Goal: Task Accomplishment & Management: Complete application form

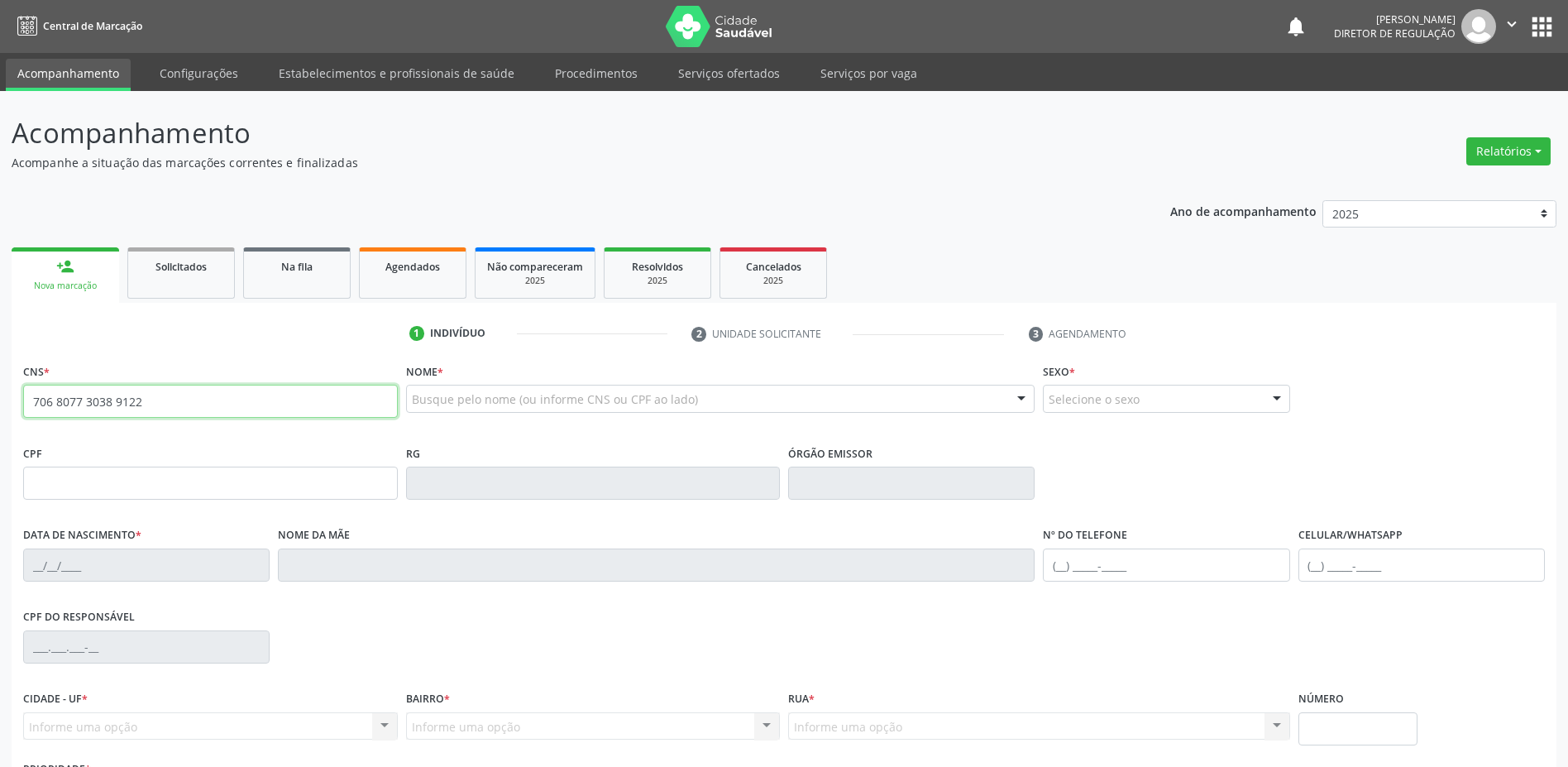
type input "706 8077 3038 9122"
type input "111.947.235-00"
type input "01225283363"
type input "12/05/1955"
type input "(71) 99656-1349"
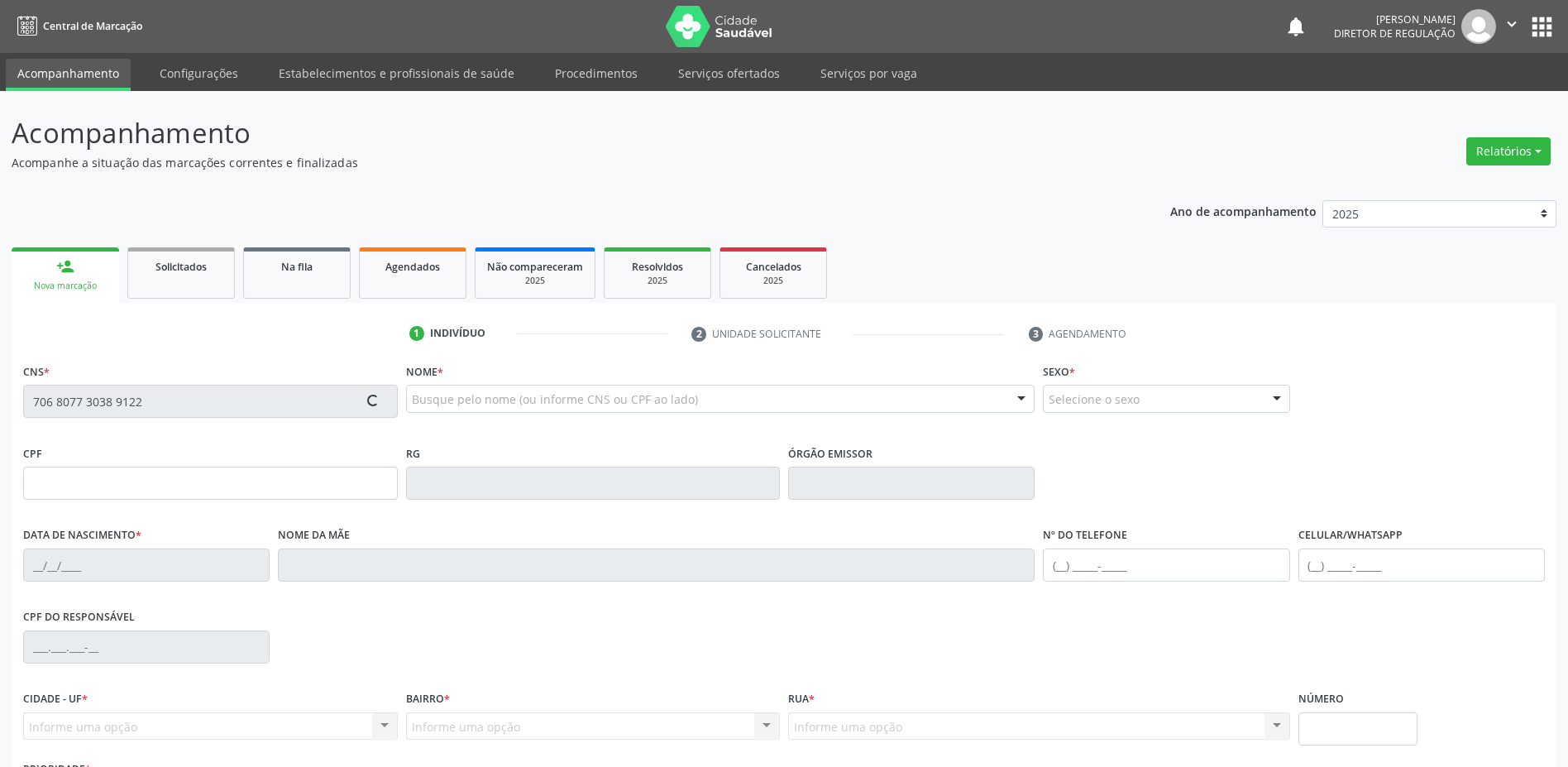
type input "(74) 99656-1349"
type input "S/N"
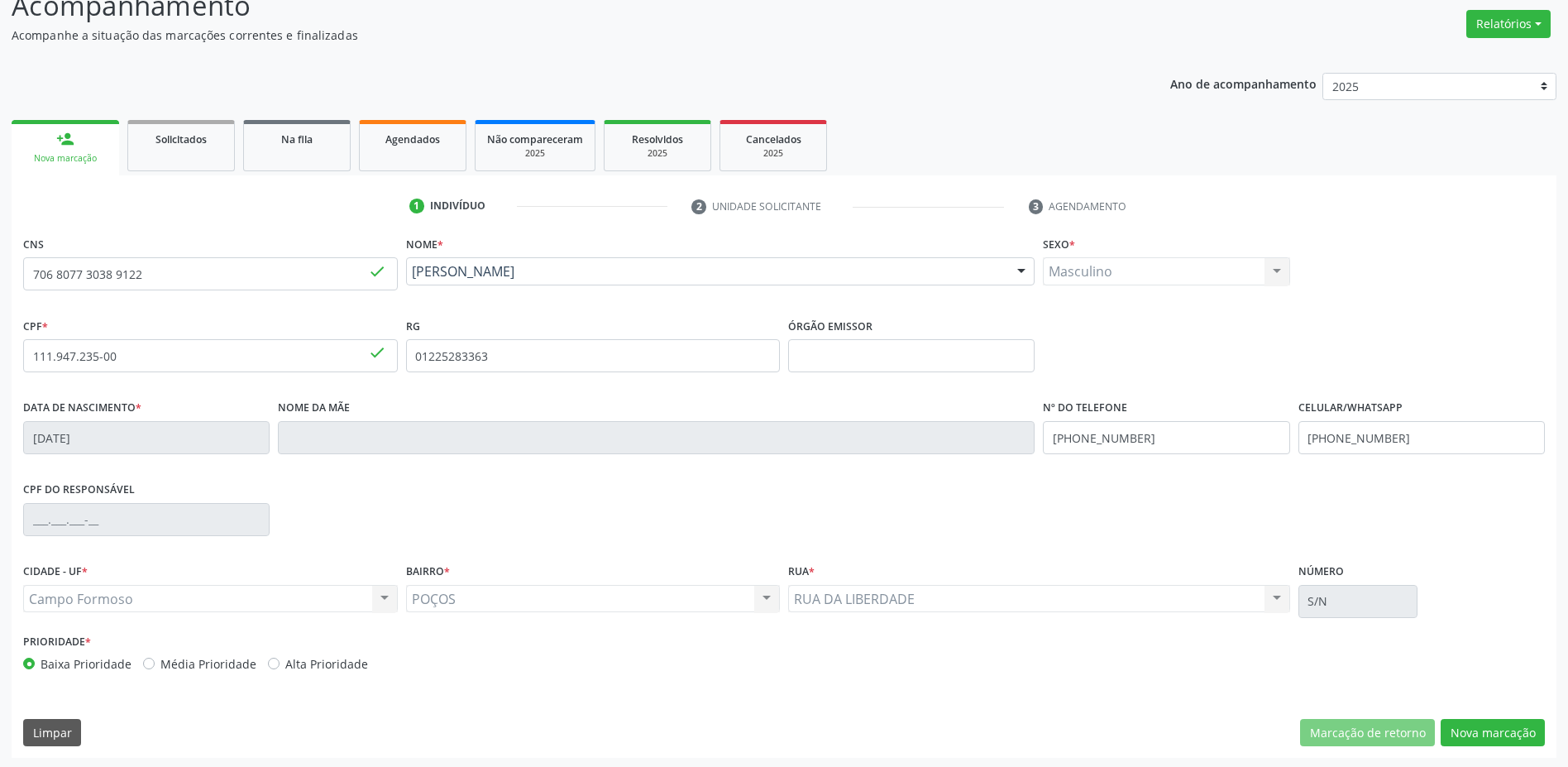
scroll to position [130, 0]
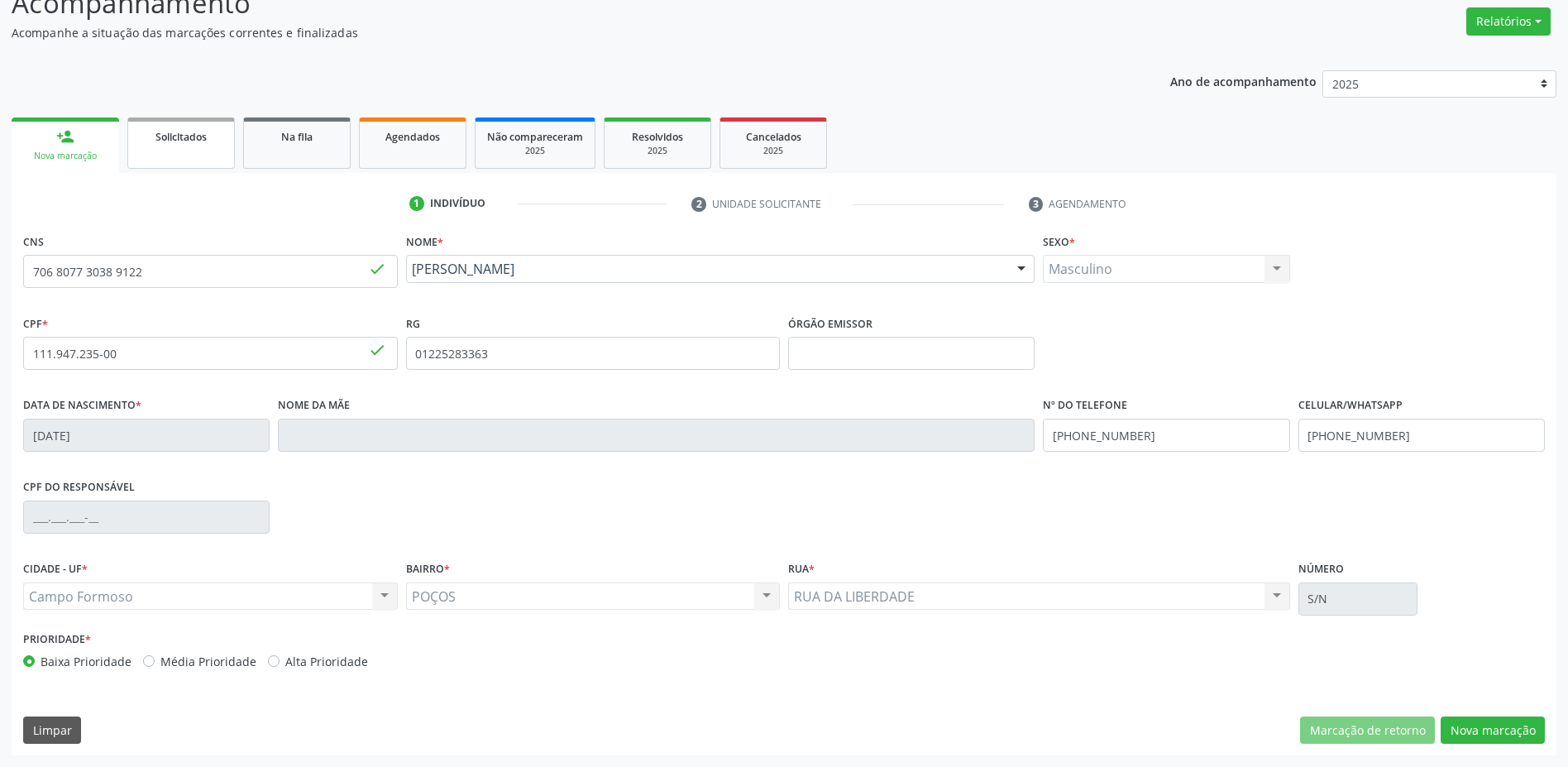
click at [229, 163] on link "Solicitados" at bounding box center [180, 143] width 108 height 51
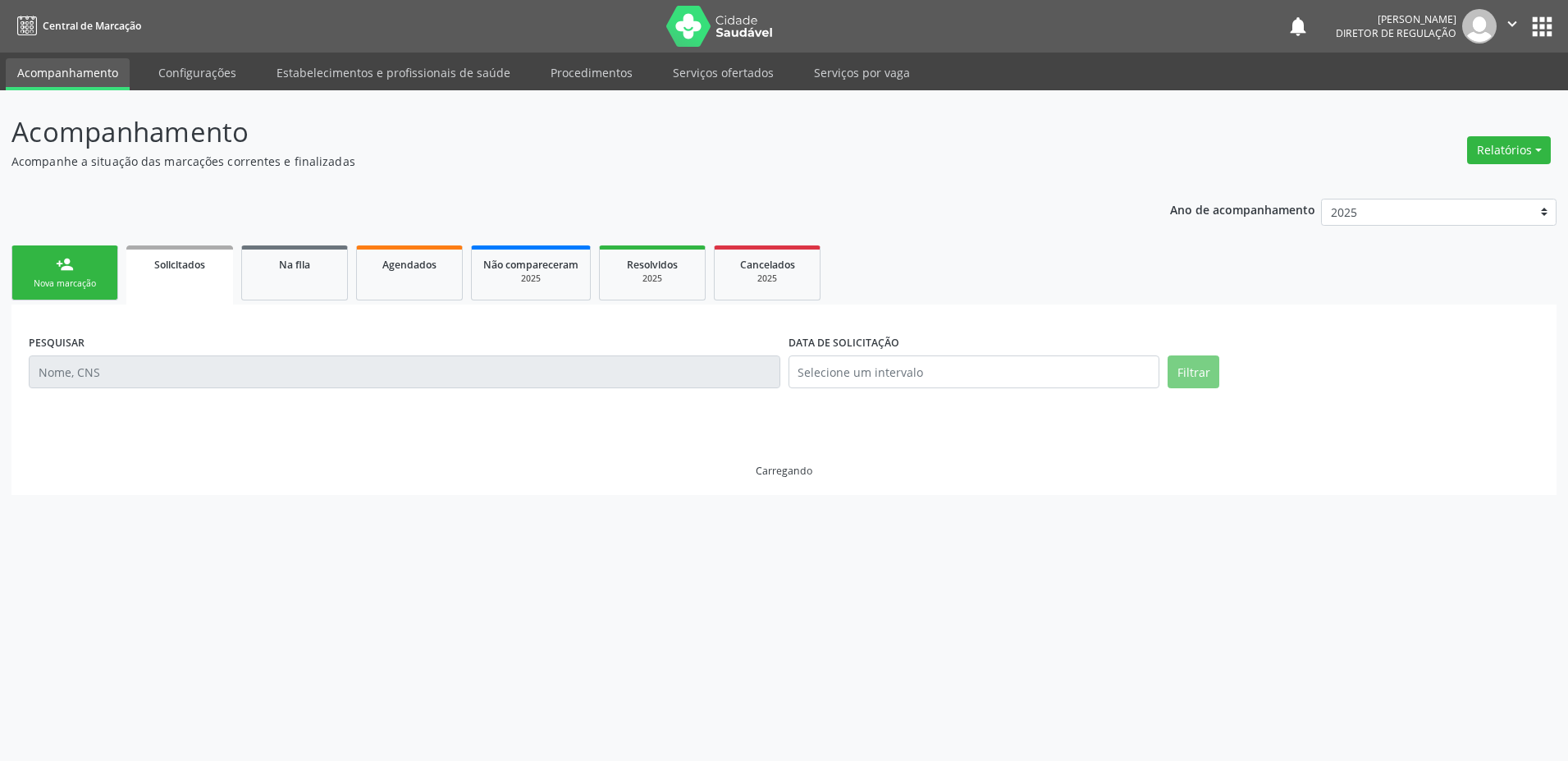
click at [230, 158] on p "Acompanhe a situação das marcações correntes e finalizadas" at bounding box center [552, 161] width 1082 height 17
click at [302, 286] on link "Na fila" at bounding box center [294, 273] width 107 height 55
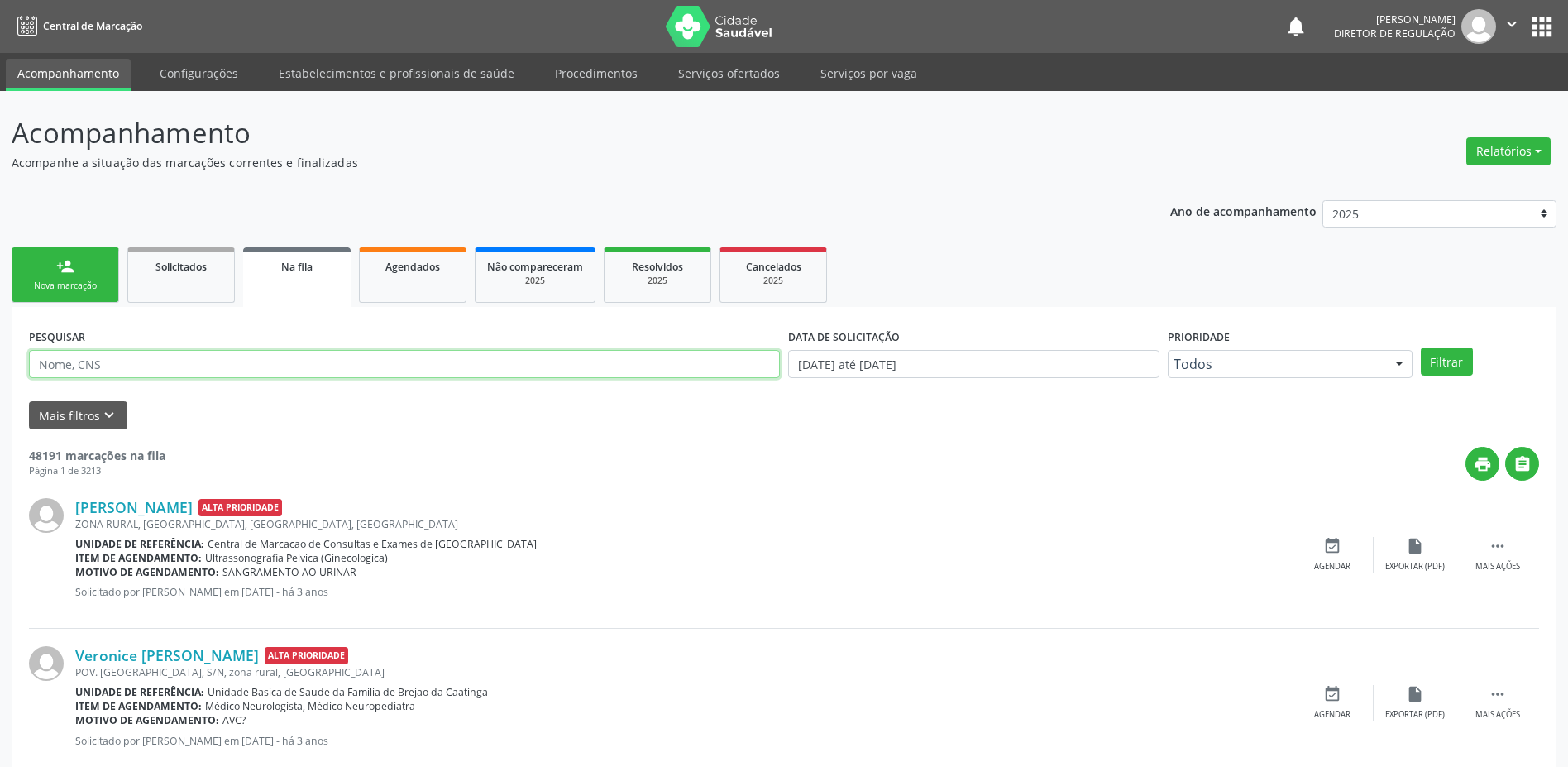
click at [192, 365] on input "text" at bounding box center [404, 364] width 751 height 28
type input "702902533436278"
click at [1443, 358] on button "Filtrar" at bounding box center [1447, 362] width 52 height 28
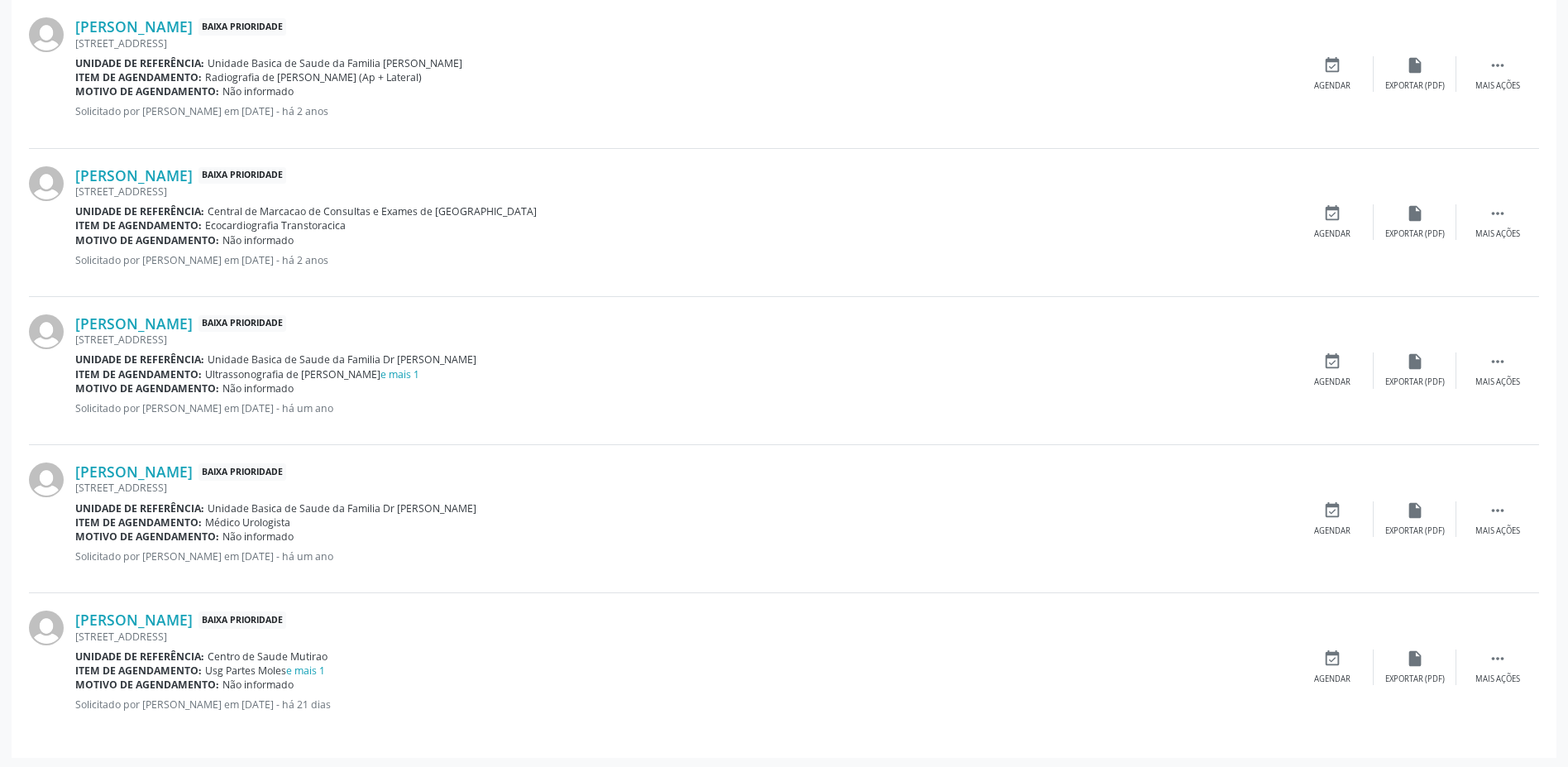
scroll to position [794, 0]
click at [311, 670] on link "e mais 1" at bounding box center [306, 668] width 39 height 14
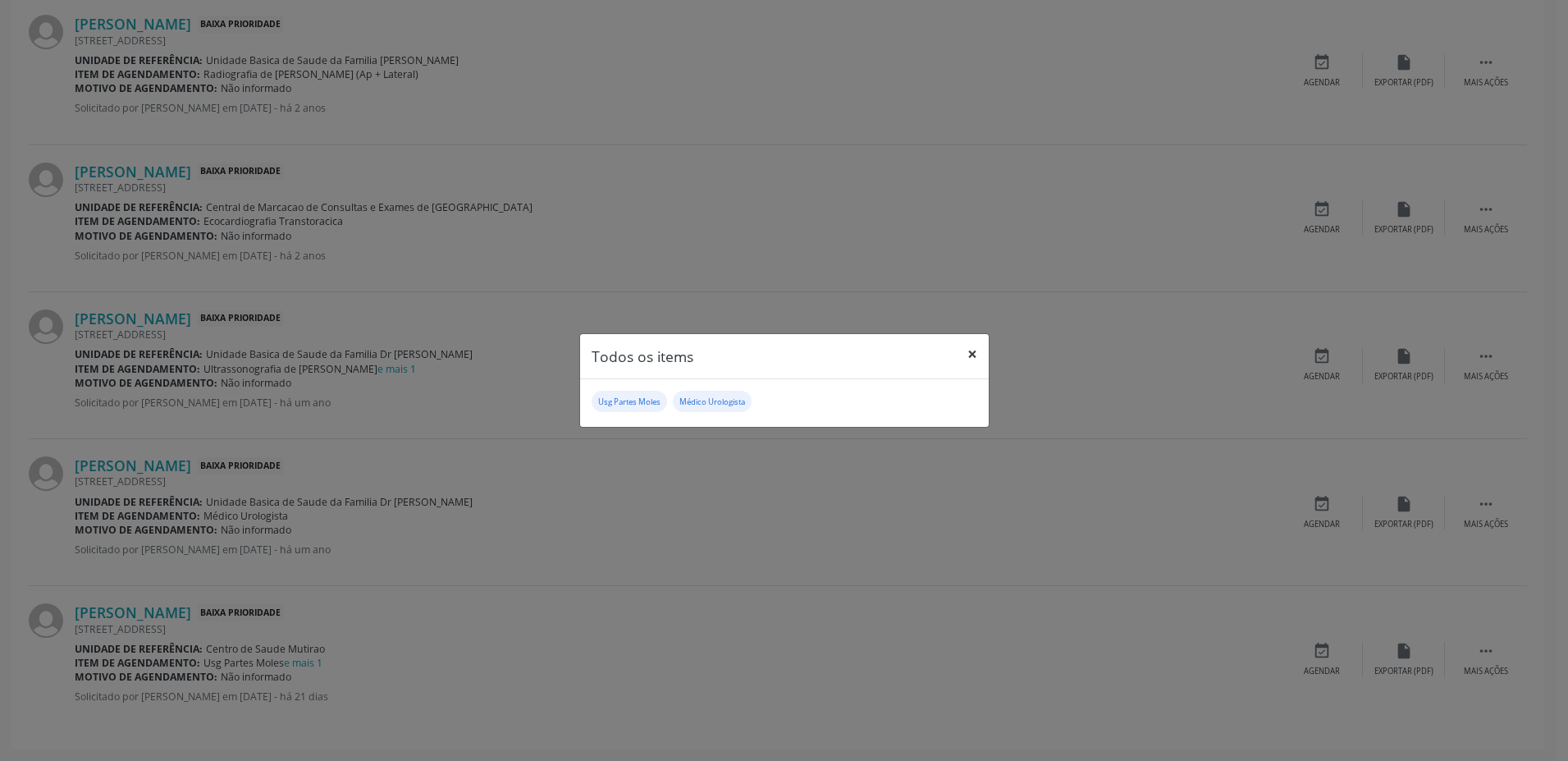
click at [970, 364] on button "×" at bounding box center [972, 354] width 33 height 41
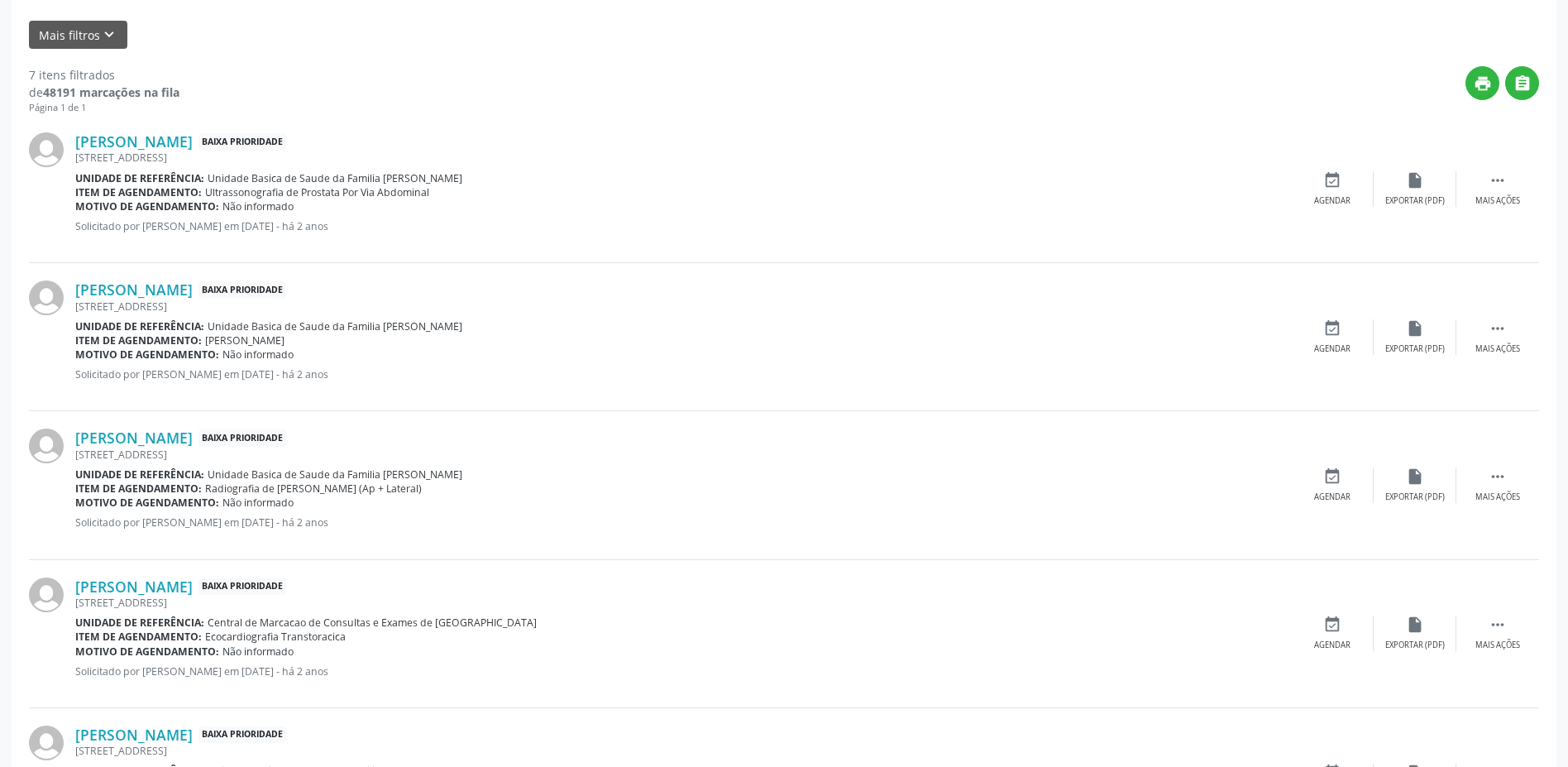
scroll to position [0, 0]
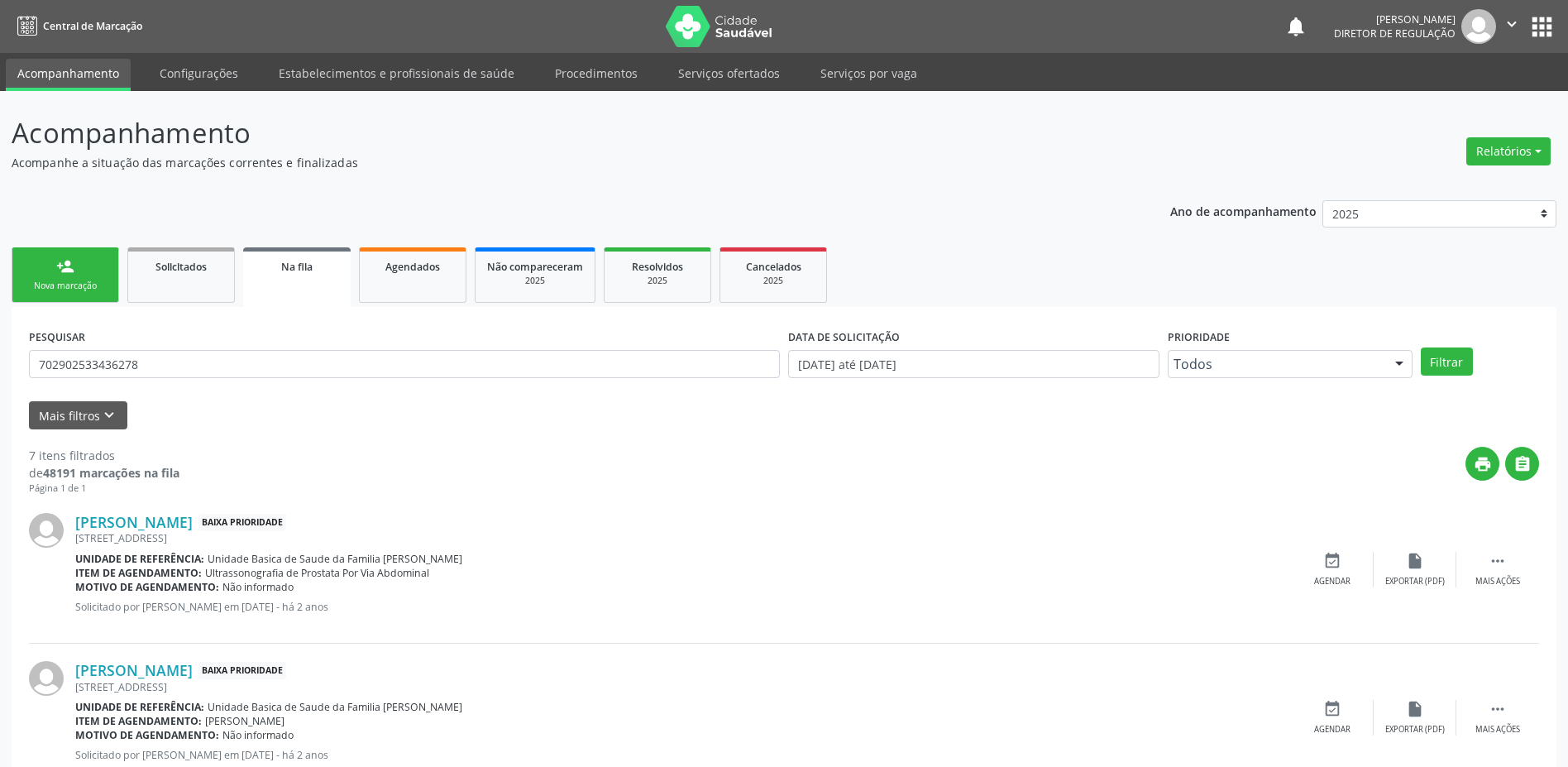
click at [202, 304] on ul "person_add Nova marcação Solicitados Na fila Agendados Não compareceram 2025 Re…" at bounding box center [784, 275] width 1545 height 63
click at [202, 297] on link "Solicitados" at bounding box center [180, 275] width 108 height 55
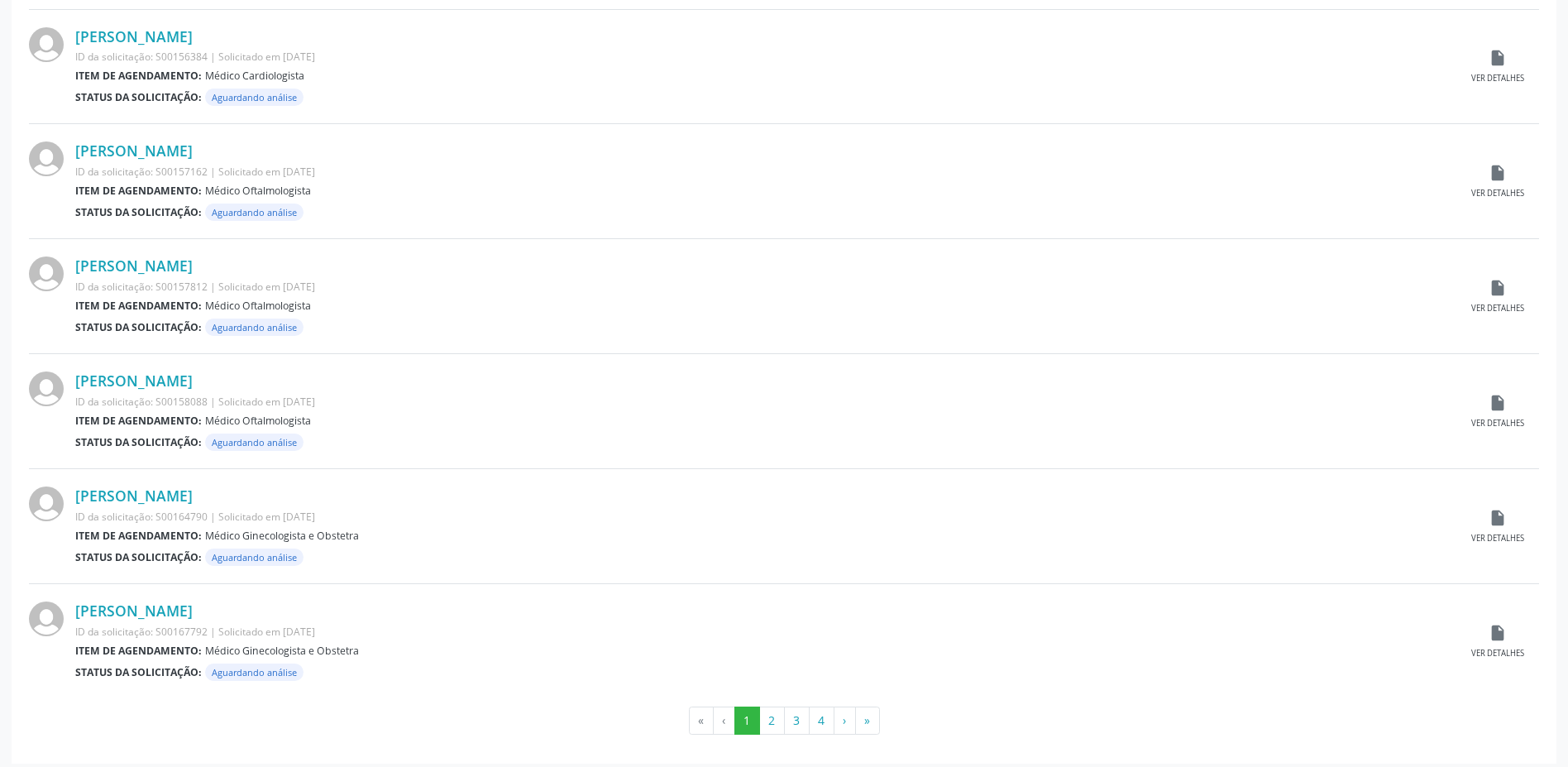
scroll to position [1476, 0]
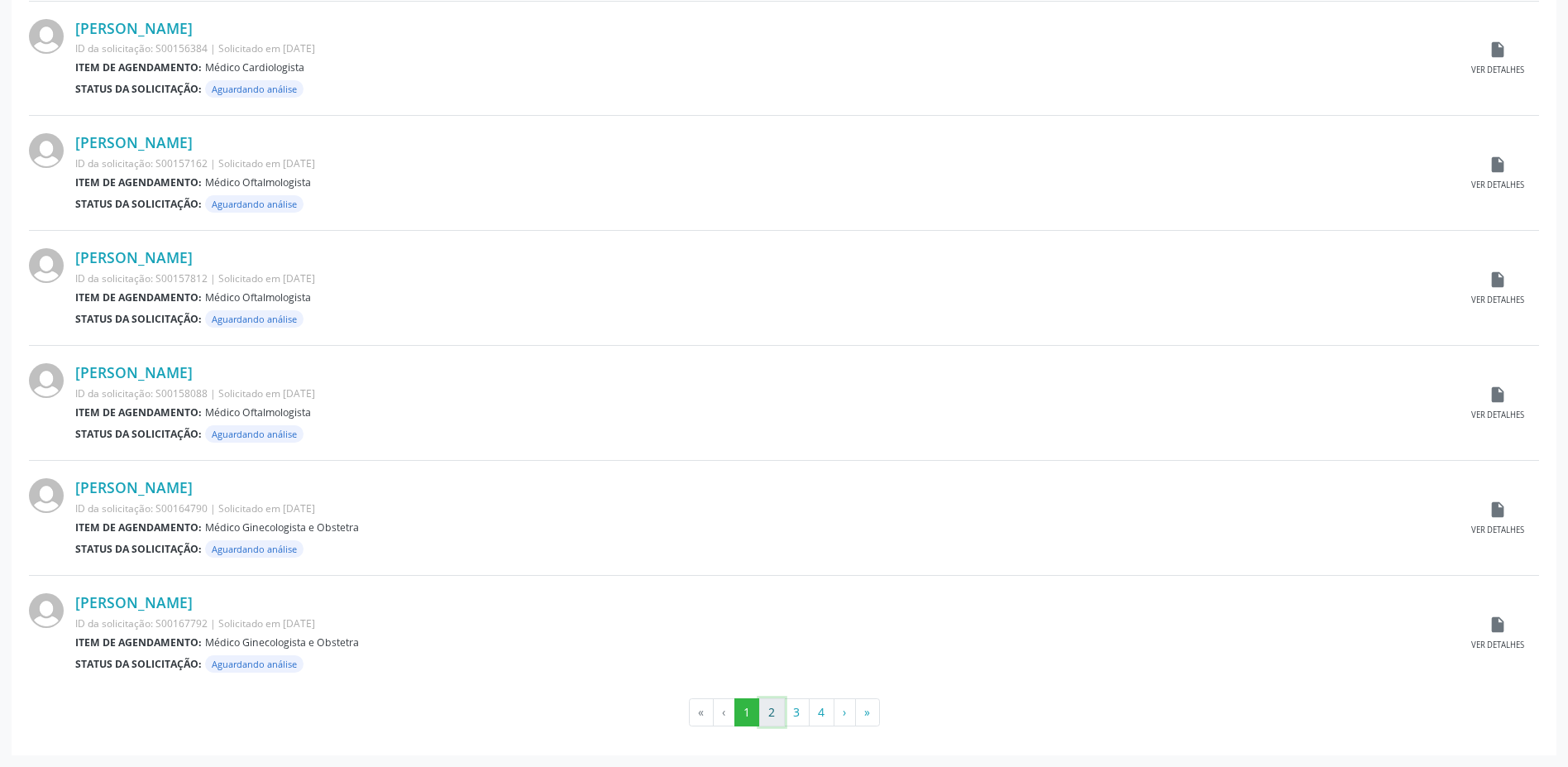
click at [769, 719] on button "2" at bounding box center [772, 713] width 26 height 28
click at [799, 714] on button "3" at bounding box center [797, 713] width 26 height 28
click at [824, 711] on button "4" at bounding box center [821, 713] width 26 height 28
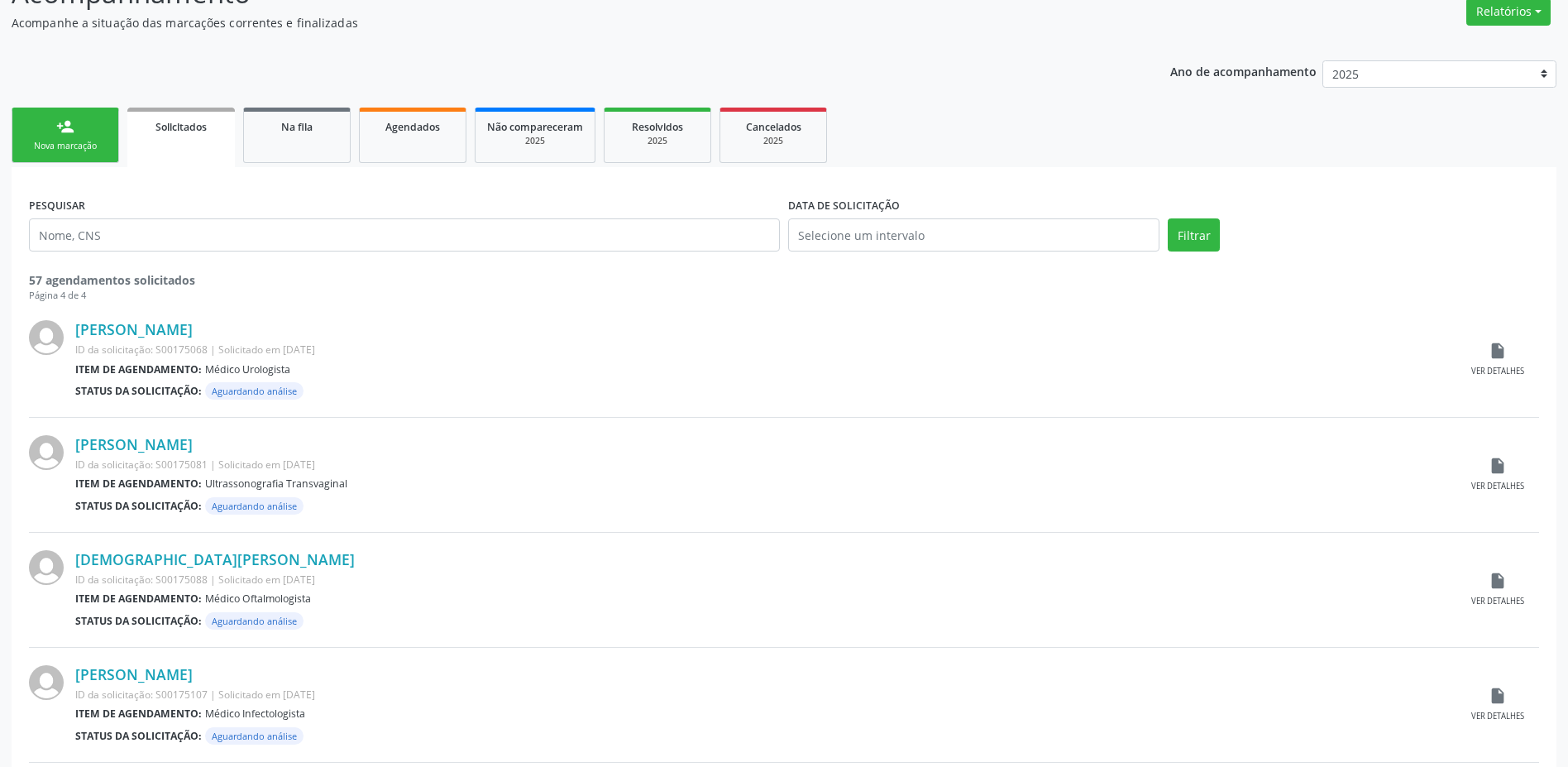
scroll to position [138, 0]
click at [1502, 348] on icon "insert_drive_file" at bounding box center [1498, 353] width 18 height 18
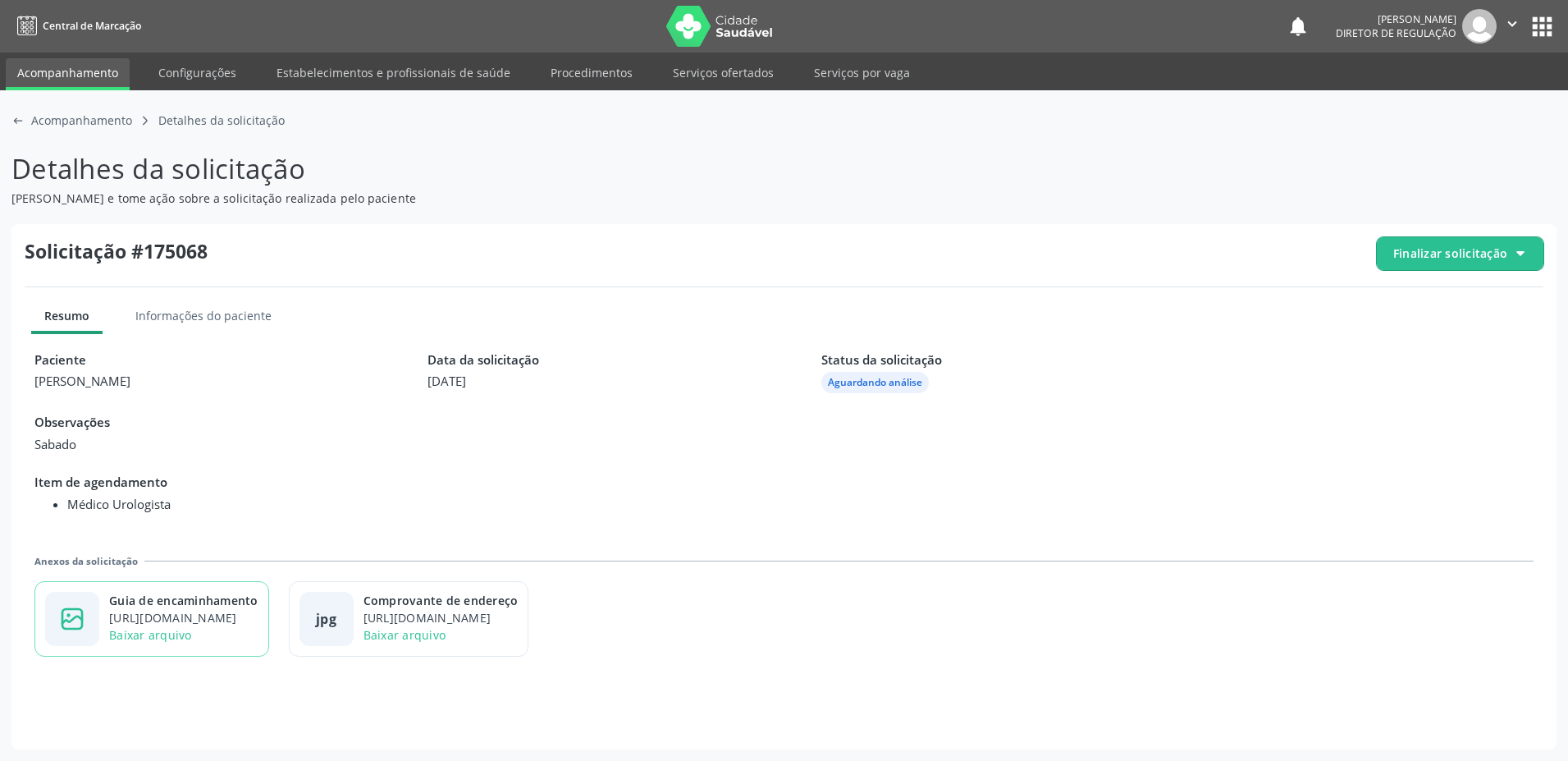
click at [230, 613] on div "https://cidadesaudavel-files.nyc3.digitaloceanspaces.com/cidadesaudavel-files/c…" at bounding box center [184, 618] width 149 height 17
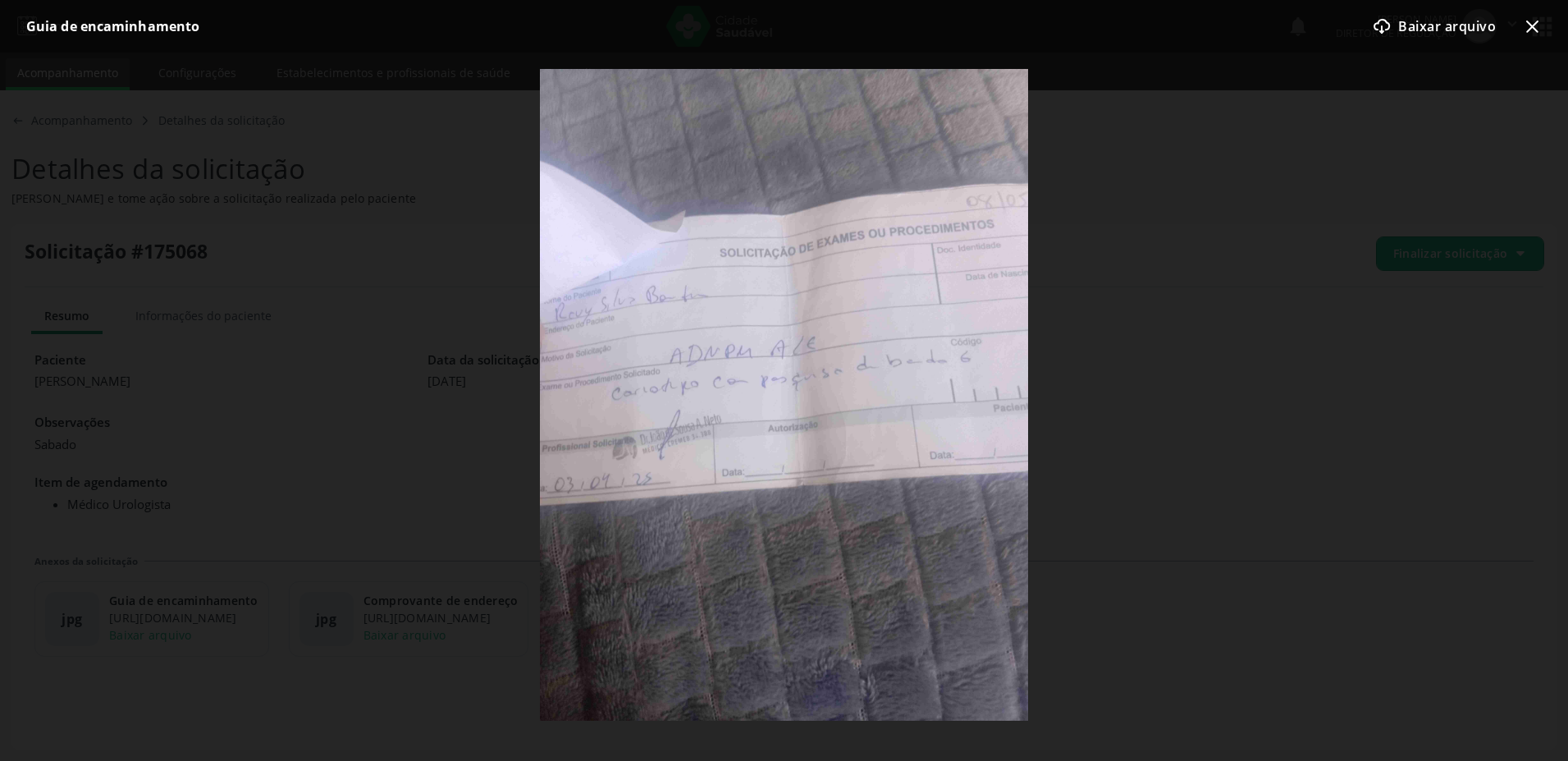
click at [1538, 19] on icon "x-outline icon" at bounding box center [1532, 27] width 20 height 20
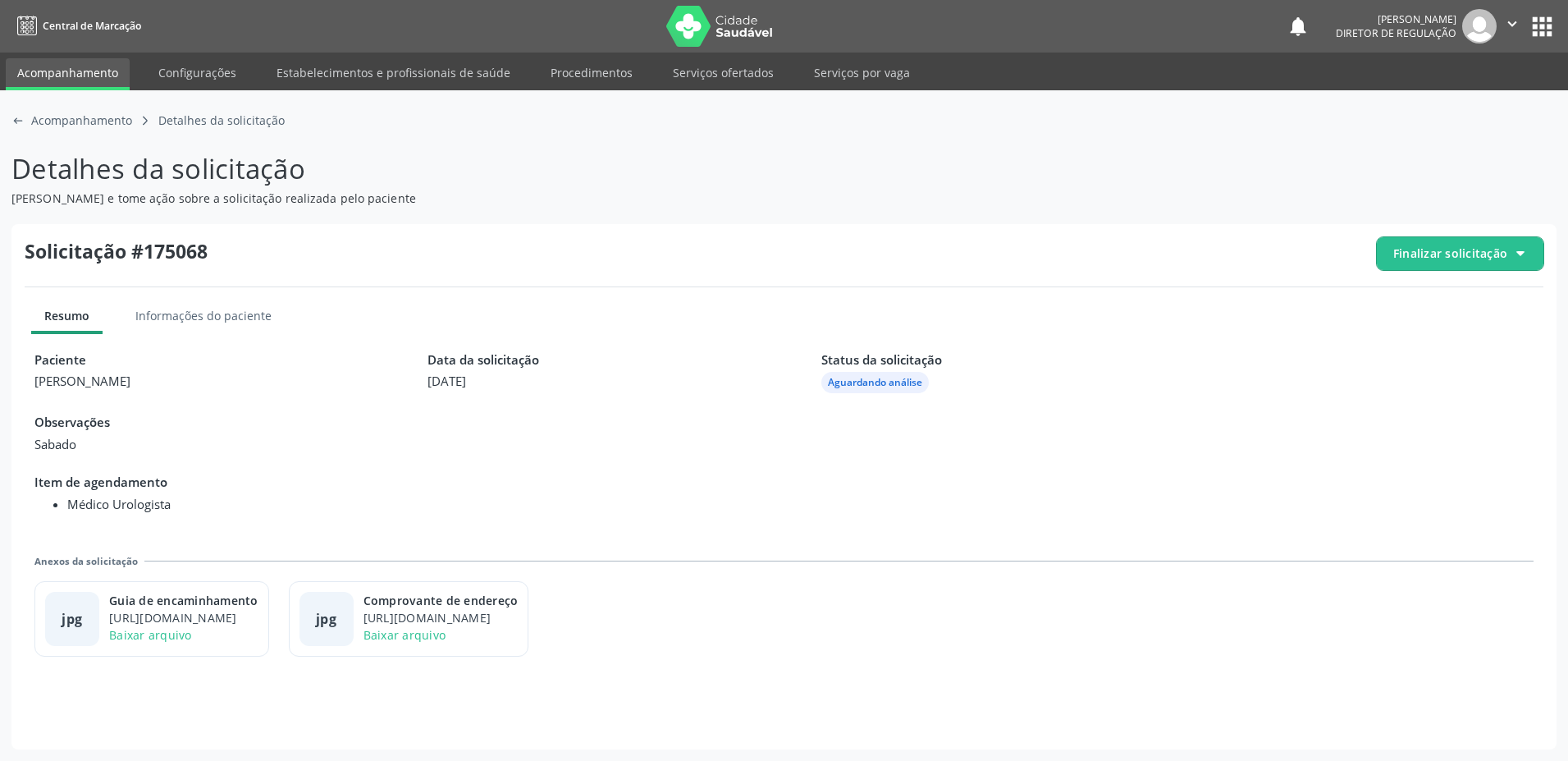
click at [1474, 270] on div "Solicitação #175068 Finalizar solicitação Resumo Informações do paciente Pacien…" at bounding box center [784, 487] width 1545 height 526
click at [1425, 265] on span "Finalizar solicitação" at bounding box center [1459, 254] width 167 height 33
click at [1418, 310] on div "block-outline icon Cancelar solicitação" at bounding box center [1460, 302] width 154 height 37
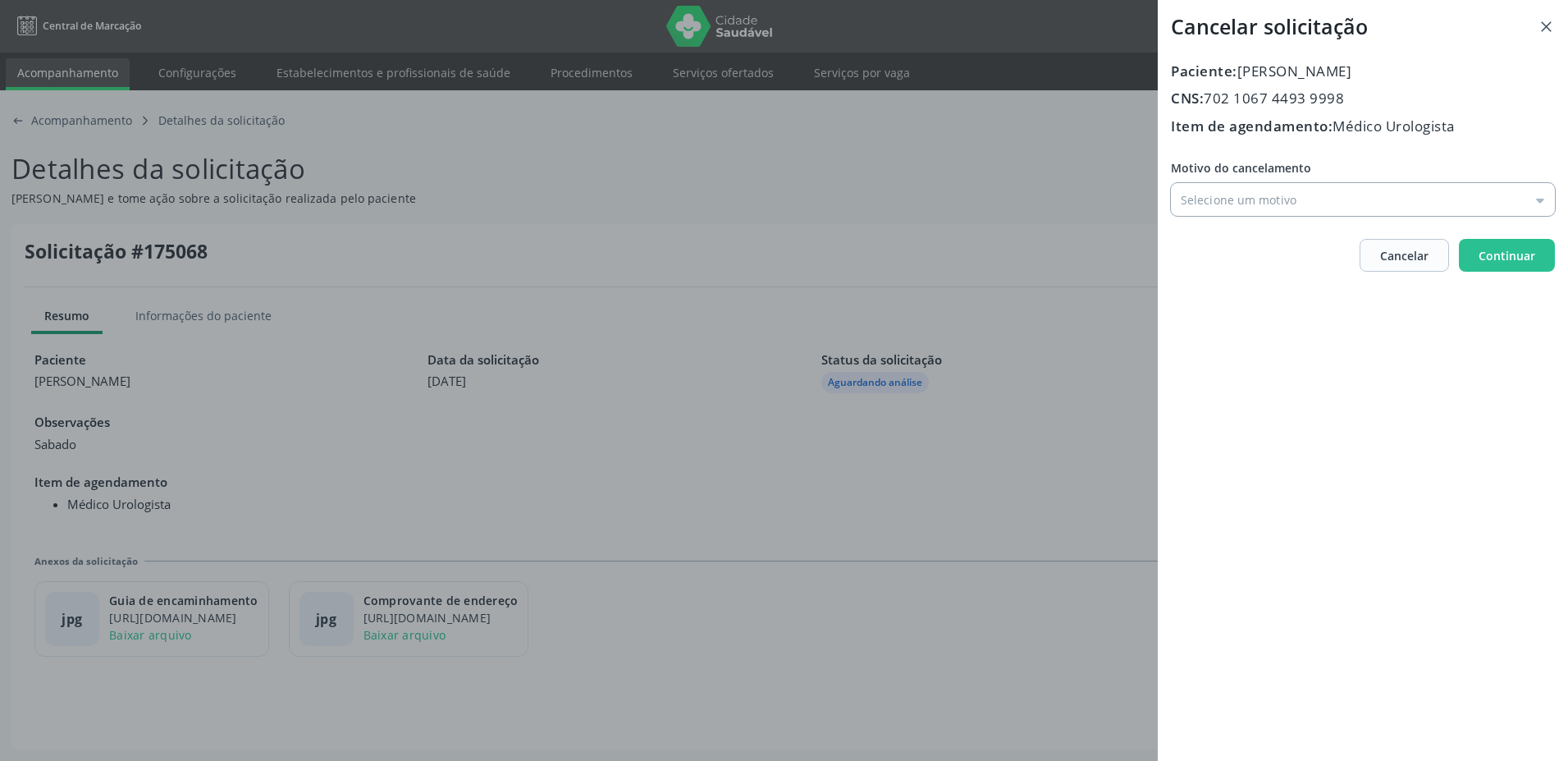
click at [1252, 201] on input "Motivo do cancelamento" at bounding box center [1362, 200] width 384 height 33
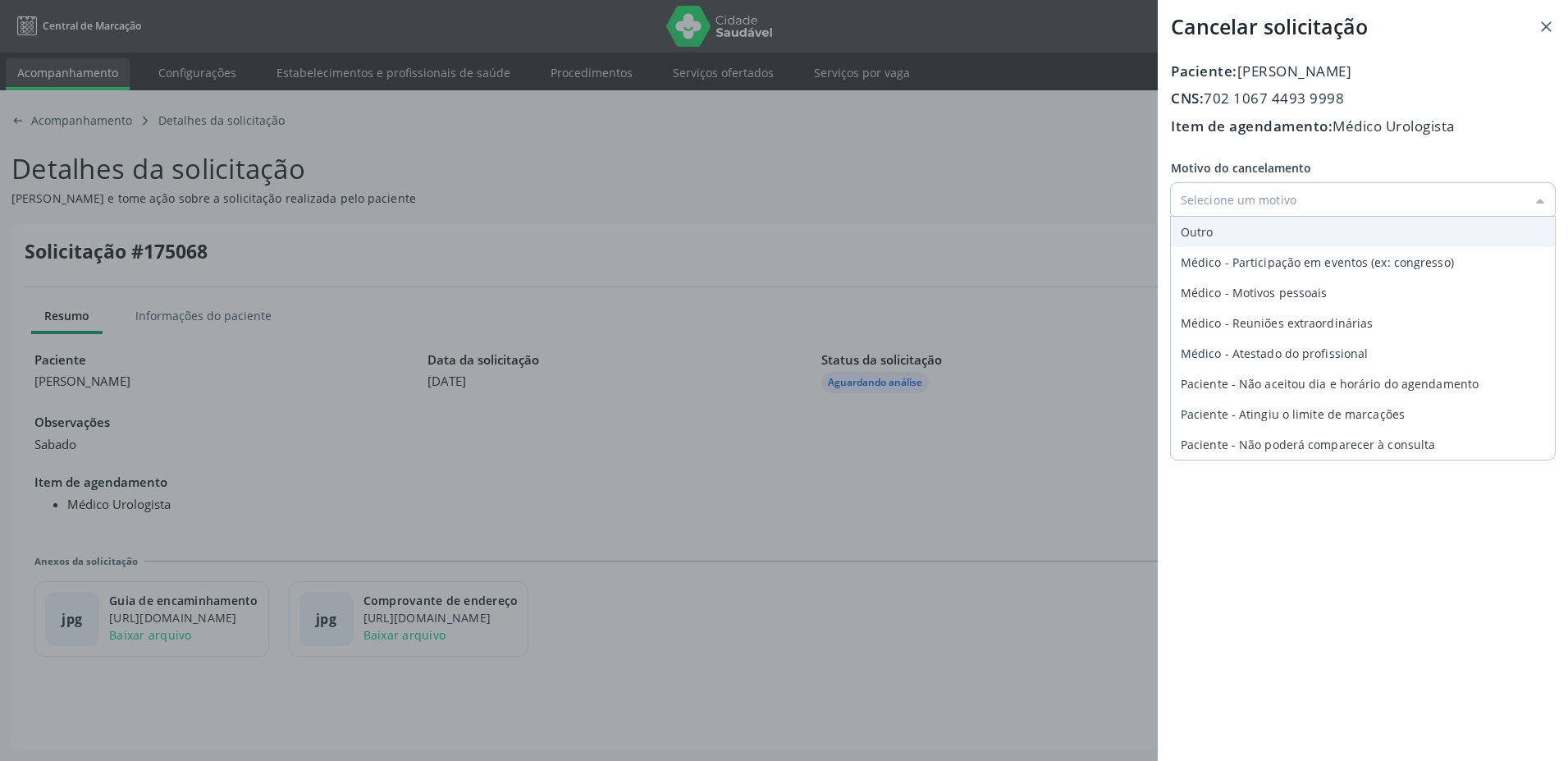
type input "Outro"
click at [1220, 216] on div "Motivo do cancelamento Outro Outro Médico - Participação em eventos (ex: congre…" at bounding box center [1362, 187] width 384 height 56
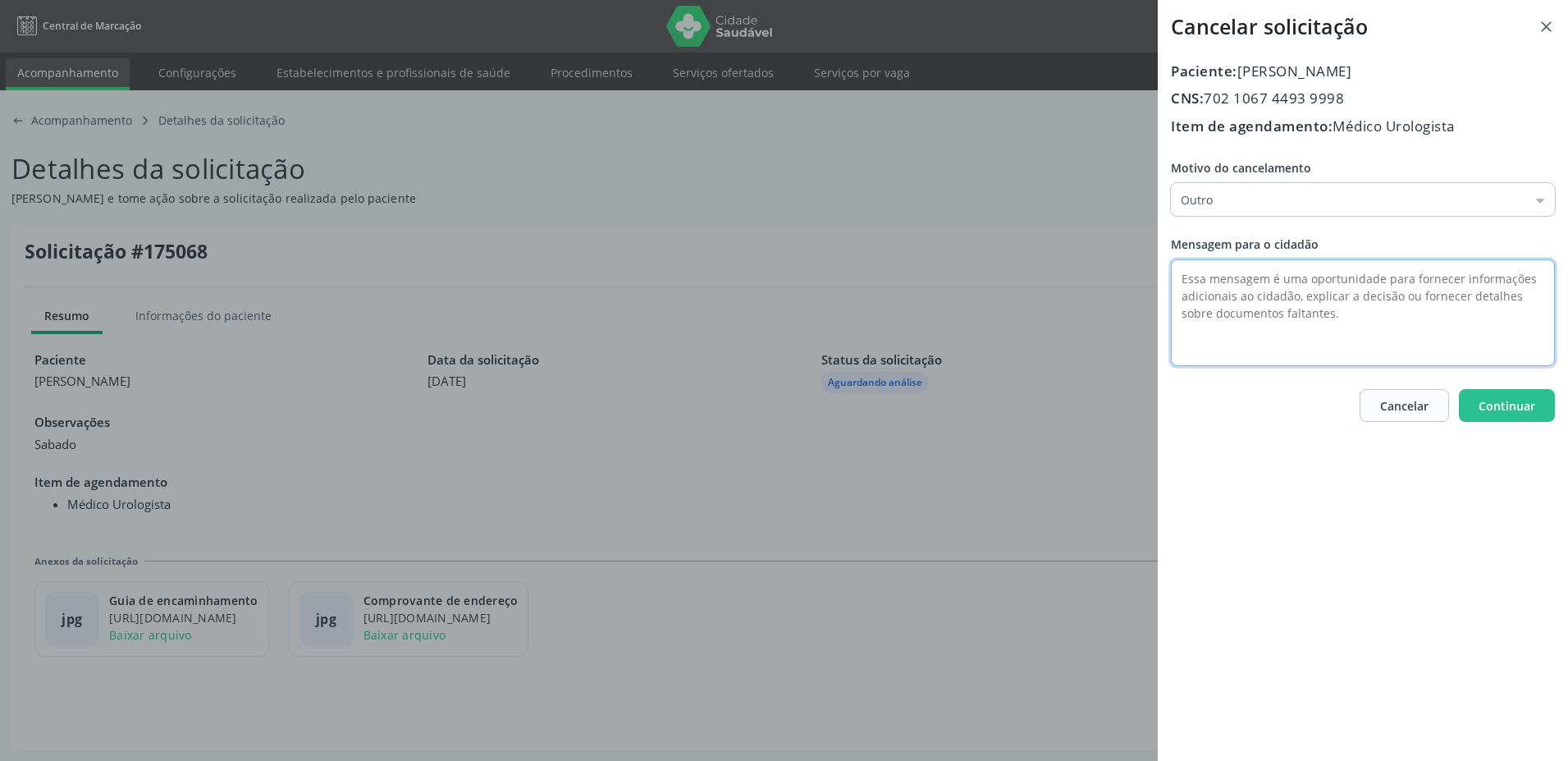
click at [1205, 279] on textarea at bounding box center [1362, 313] width 384 height 107
type textarea "e"
type textarea "requisição não corresponde ao procedimento solicitado"
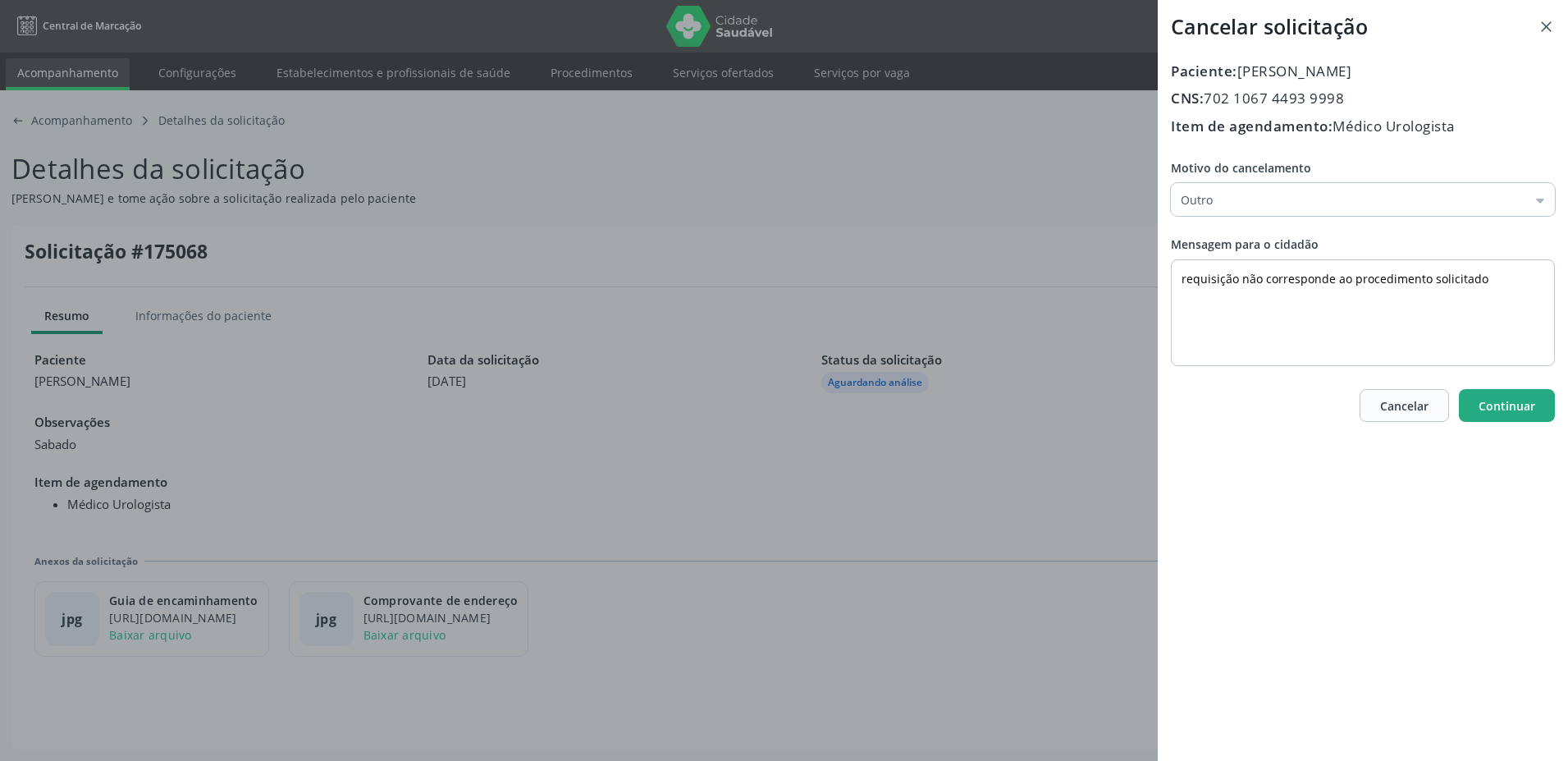
click at [1512, 410] on span "Continuar" at bounding box center [1507, 405] width 56 height 16
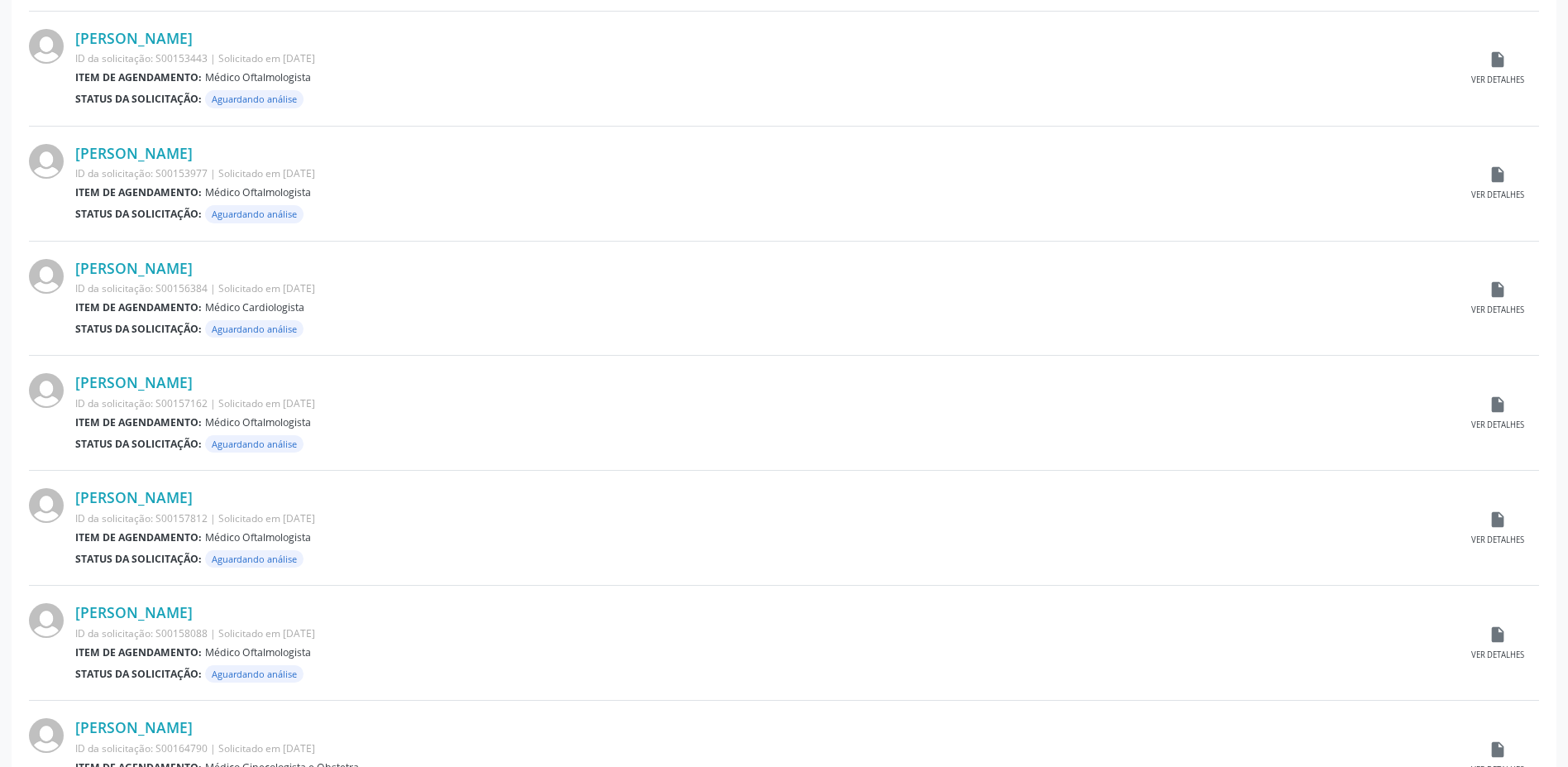
scroll to position [1476, 0]
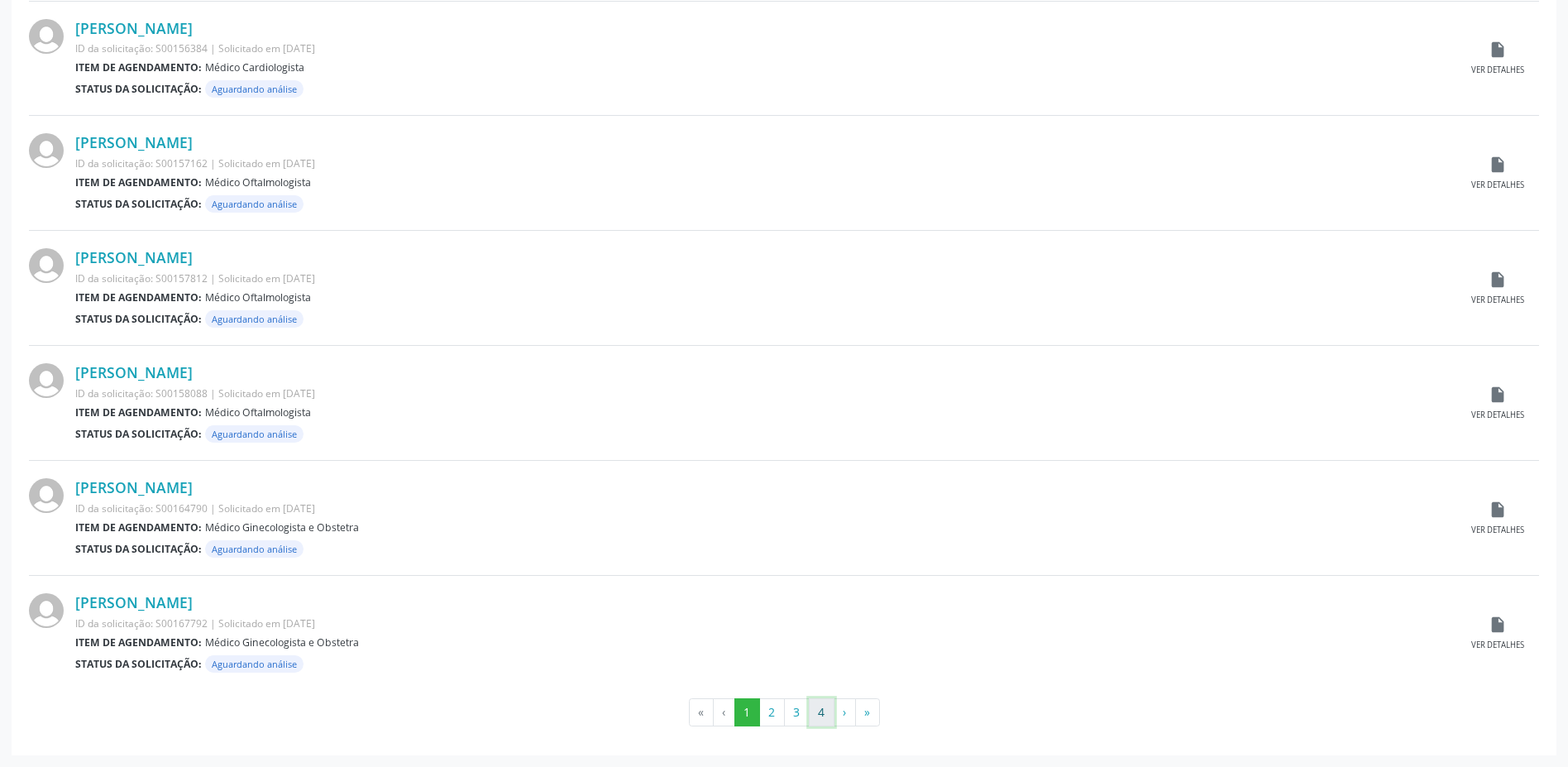
click at [814, 718] on button "4" at bounding box center [821, 713] width 26 height 28
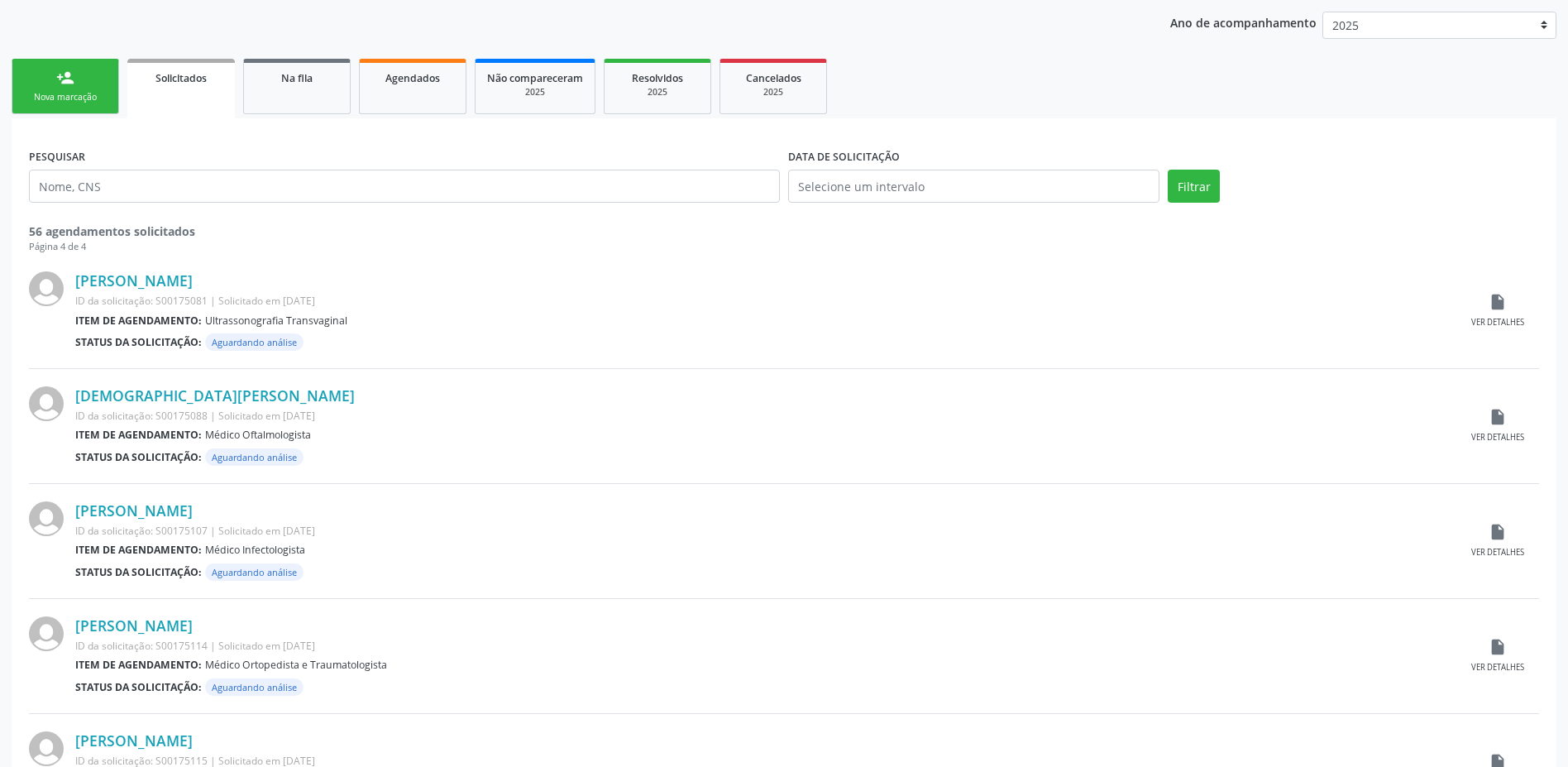
scroll to position [0, 0]
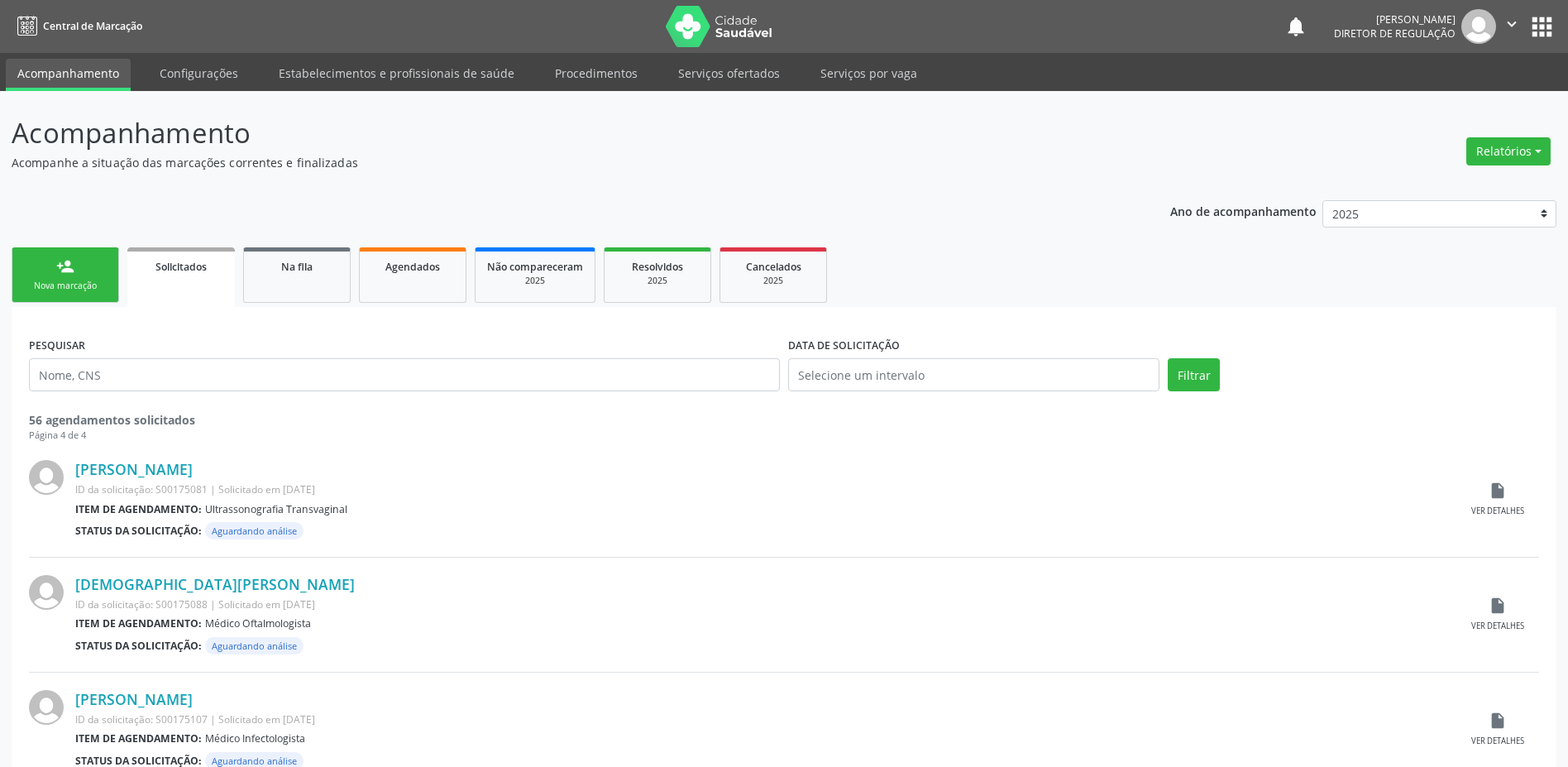
click at [75, 285] on div "Nova marcação" at bounding box center [65, 286] width 83 height 13
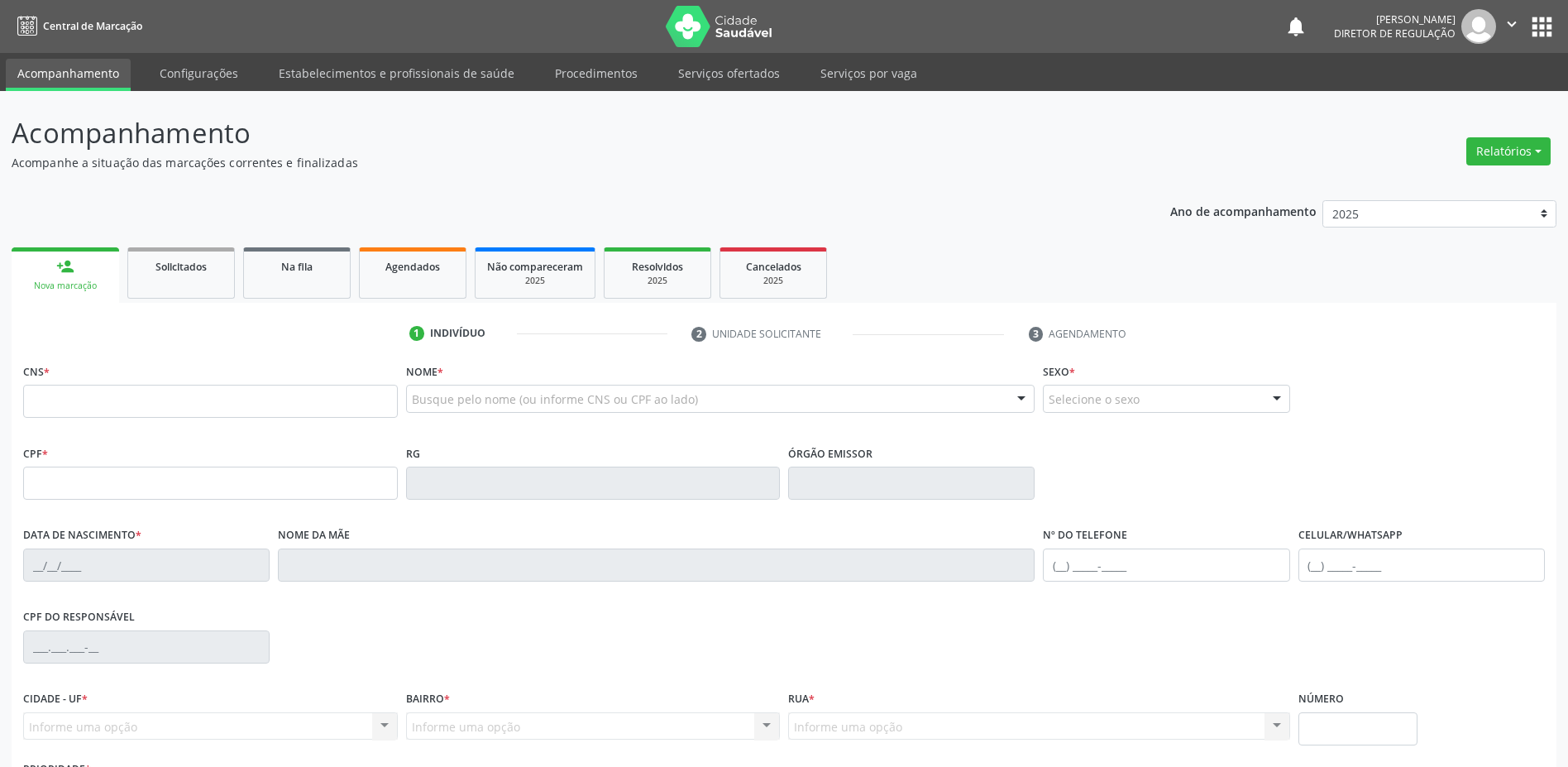
click at [329, 420] on fieldset "CNS *" at bounding box center [211, 394] width 374 height 70
click at [326, 404] on input "text" at bounding box center [211, 401] width 374 height 33
type input "702 8066 1749 2262"
type input "0427440670"
type input "15/09/1939"
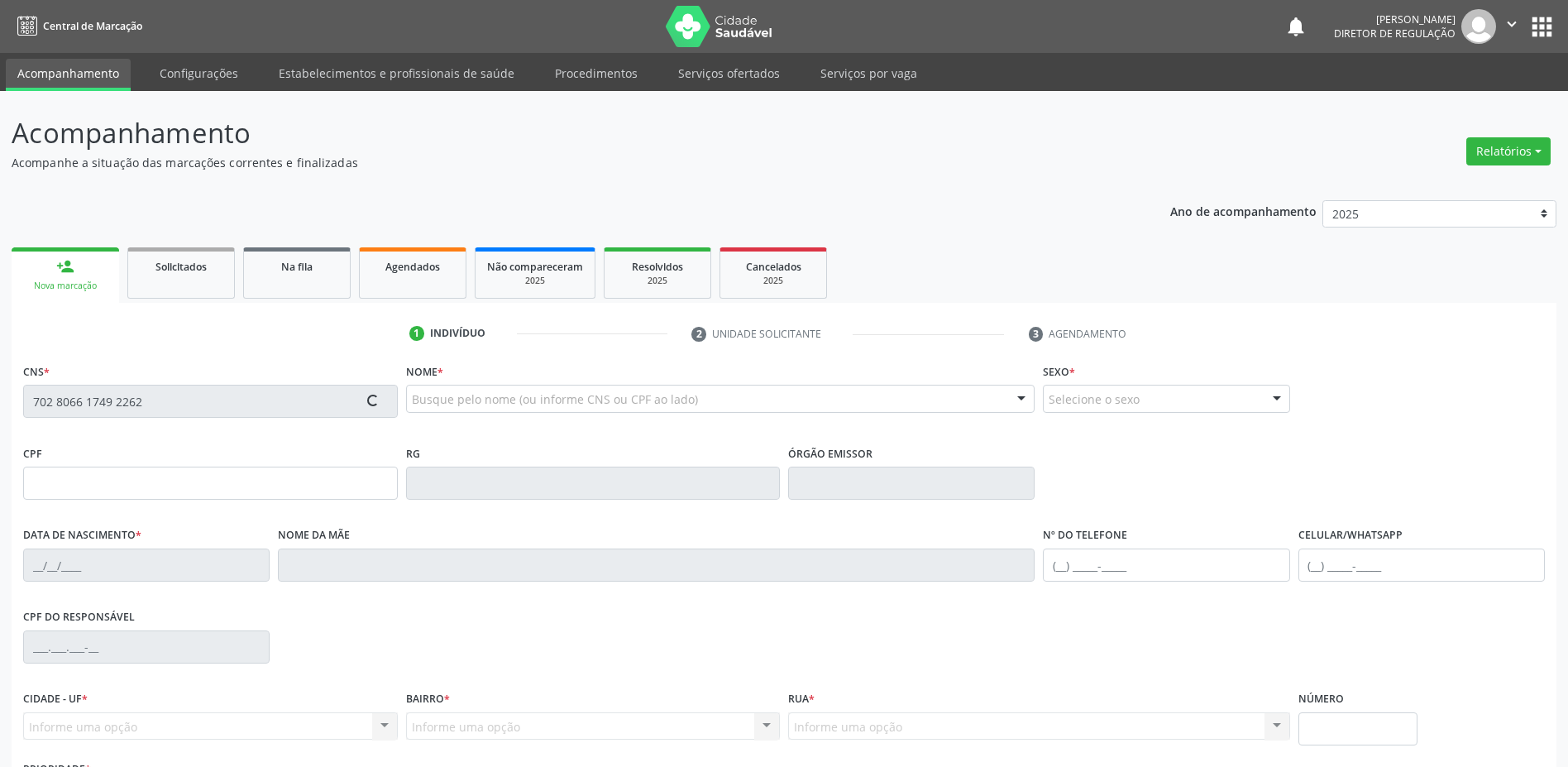
type input "(74) 98851-3905"
type input "356.090.285-15"
type input "sn"
click at [107, 408] on input "text" at bounding box center [211, 401] width 374 height 33
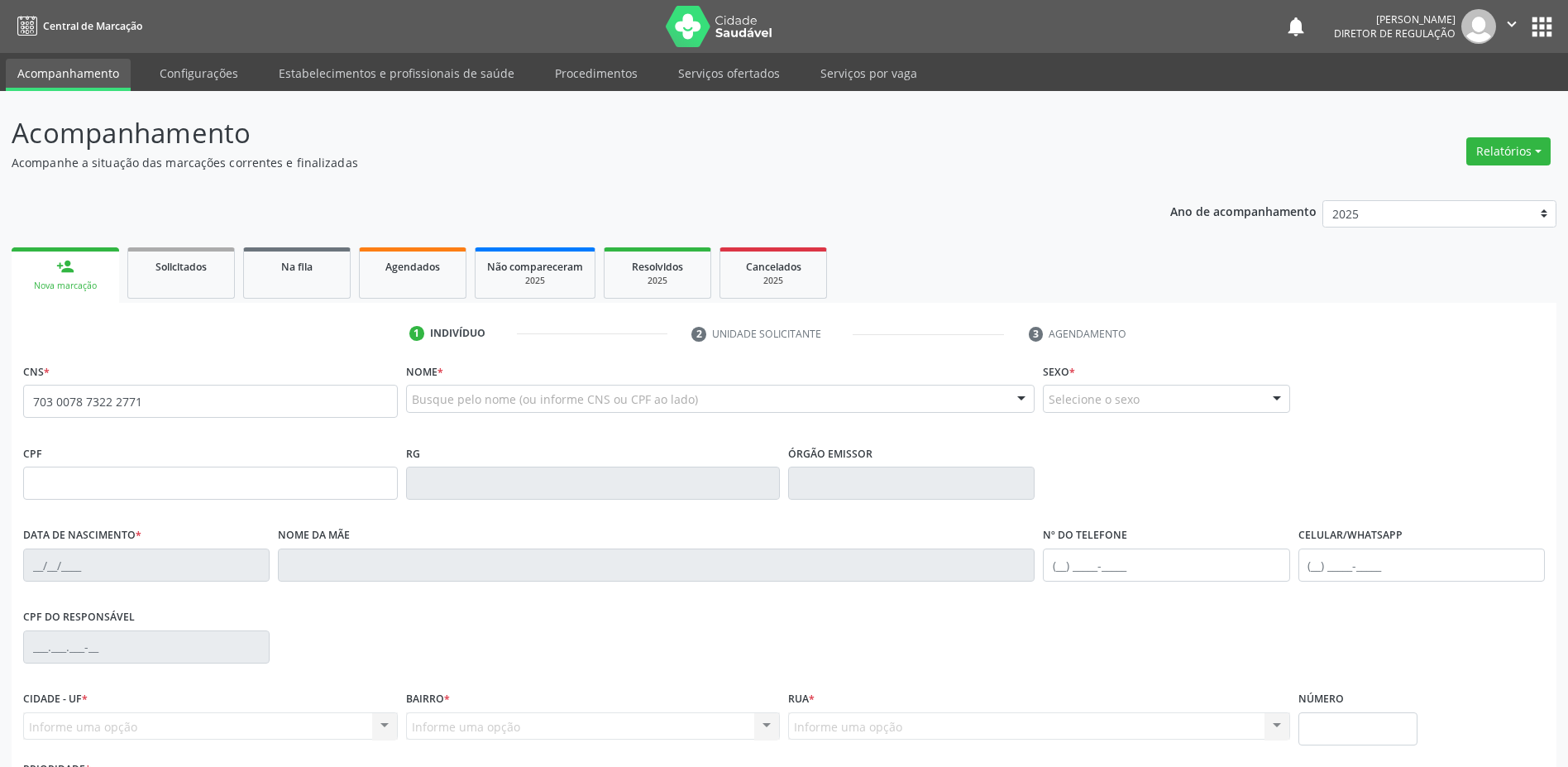
type input "703 0078 7322 2771"
type input "706425910"
type input "[DATE]"
type input "279.121.858-01"
type input "S/N"
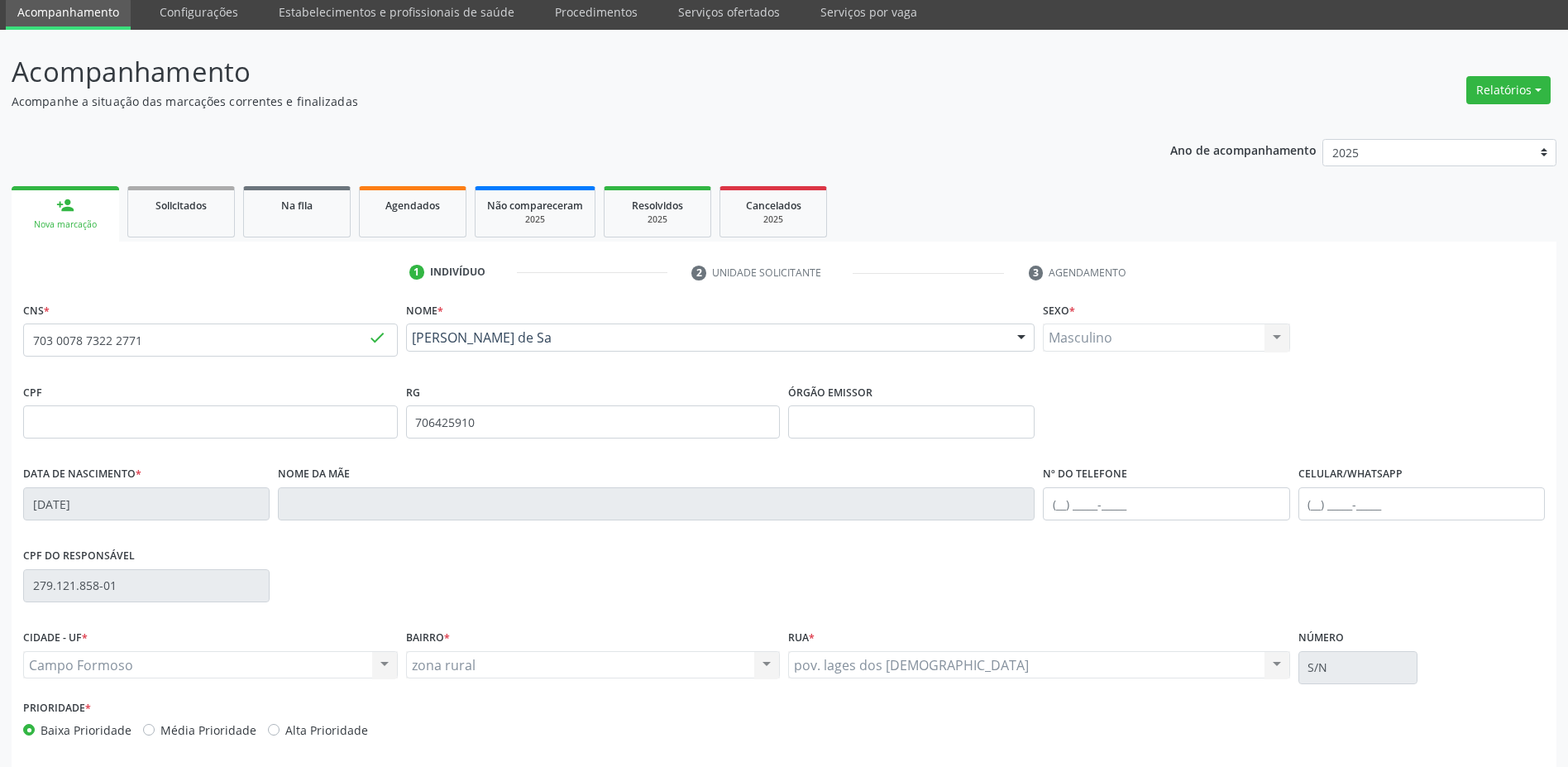
scroll to position [130, 0]
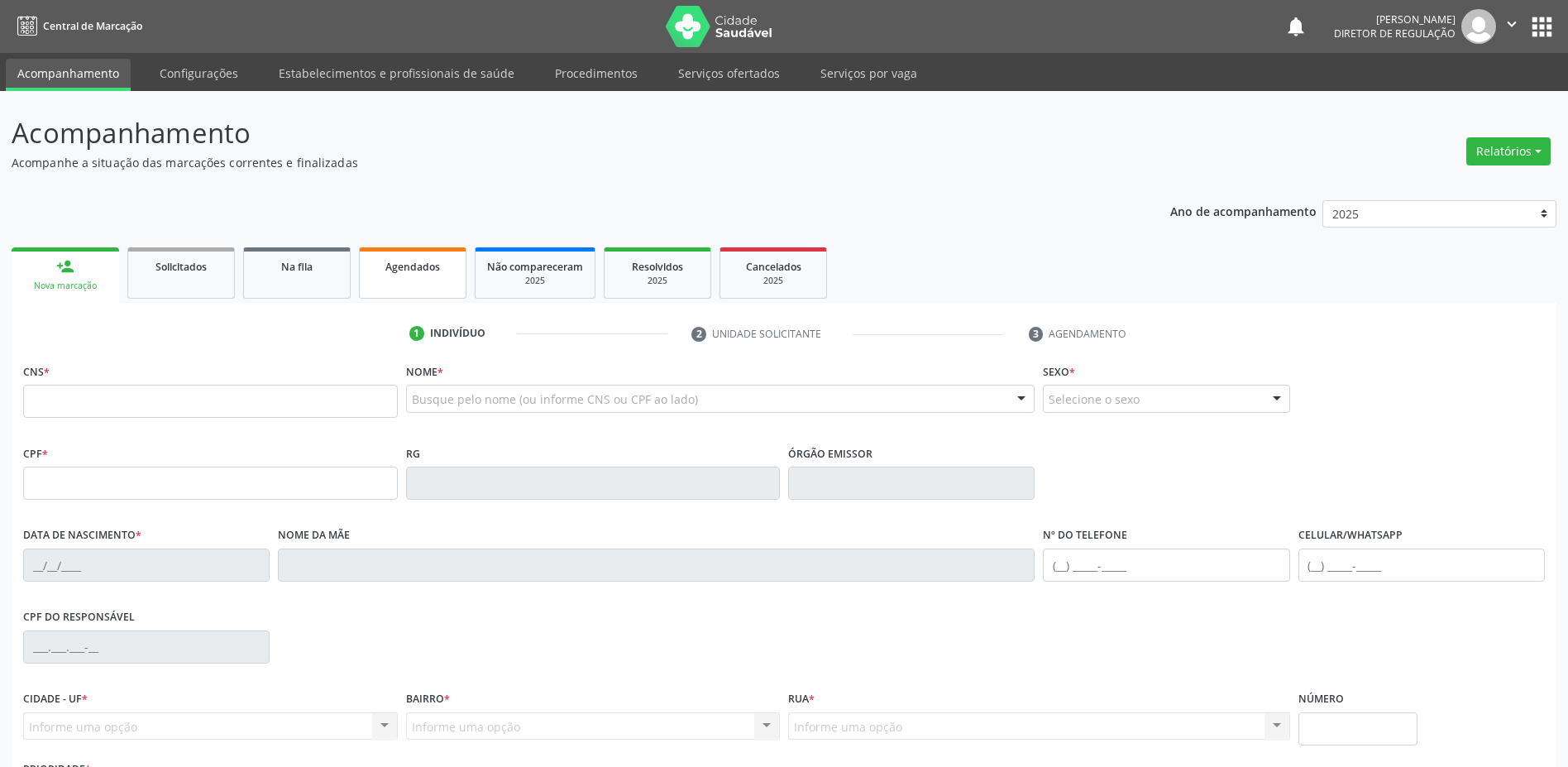
click at [389, 278] on link "Agendados" at bounding box center [413, 272] width 108 height 51
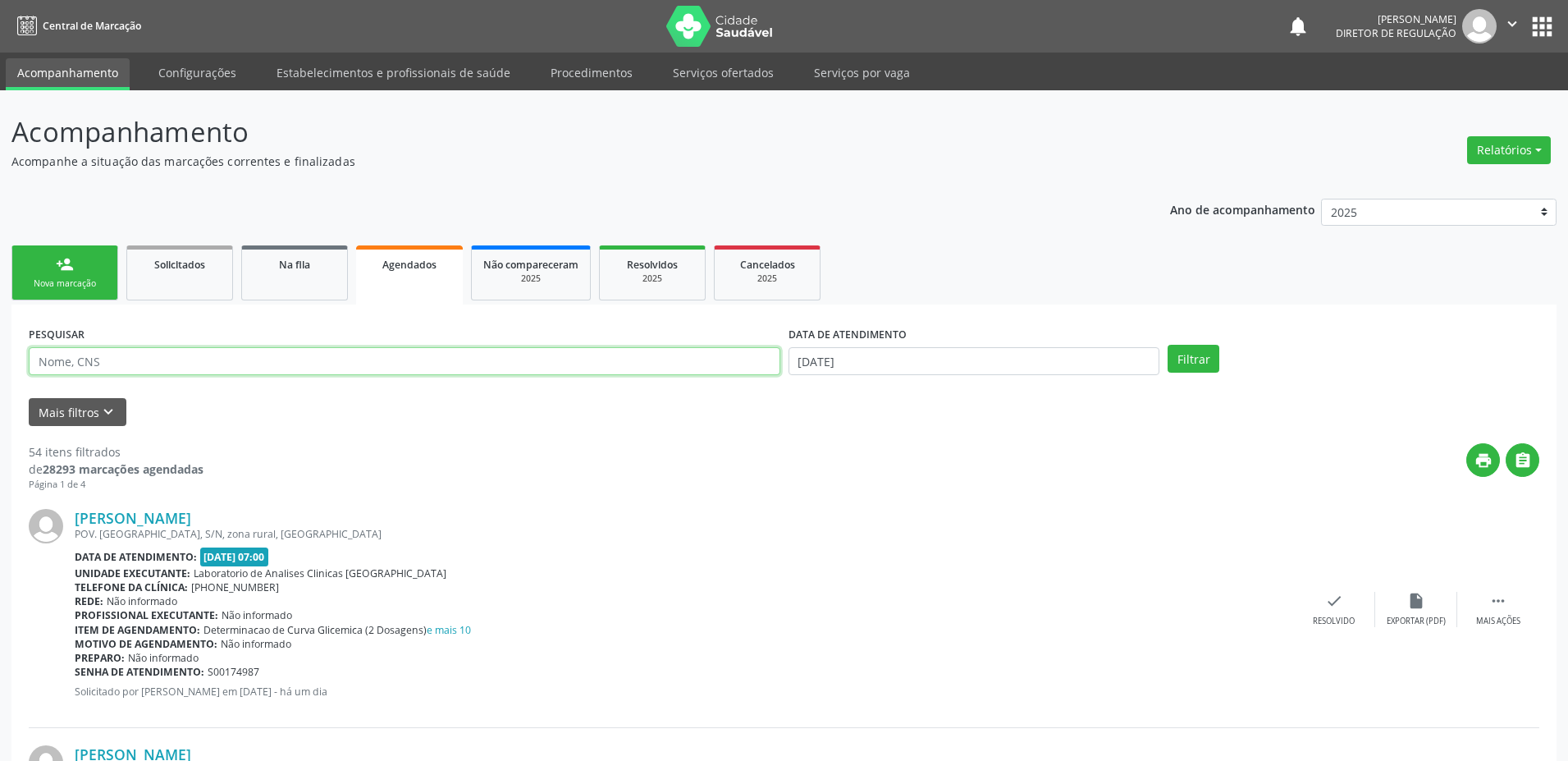
click at [104, 367] on input "text" at bounding box center [404, 361] width 752 height 28
type input "viviane"
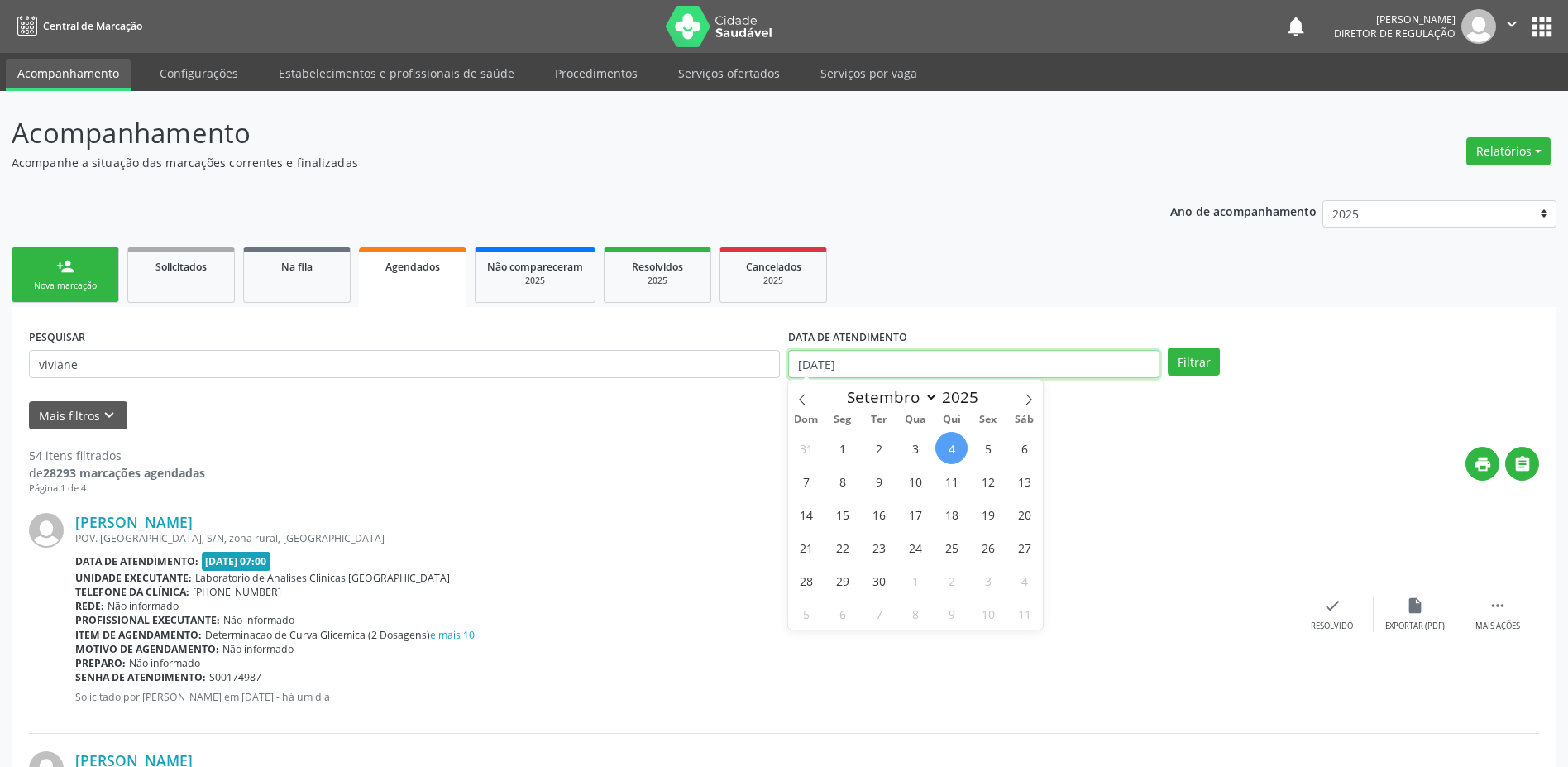
click at [784, 372] on div "DATA DE ATENDIMENTO [DATE]" at bounding box center [974, 356] width 379 height 64
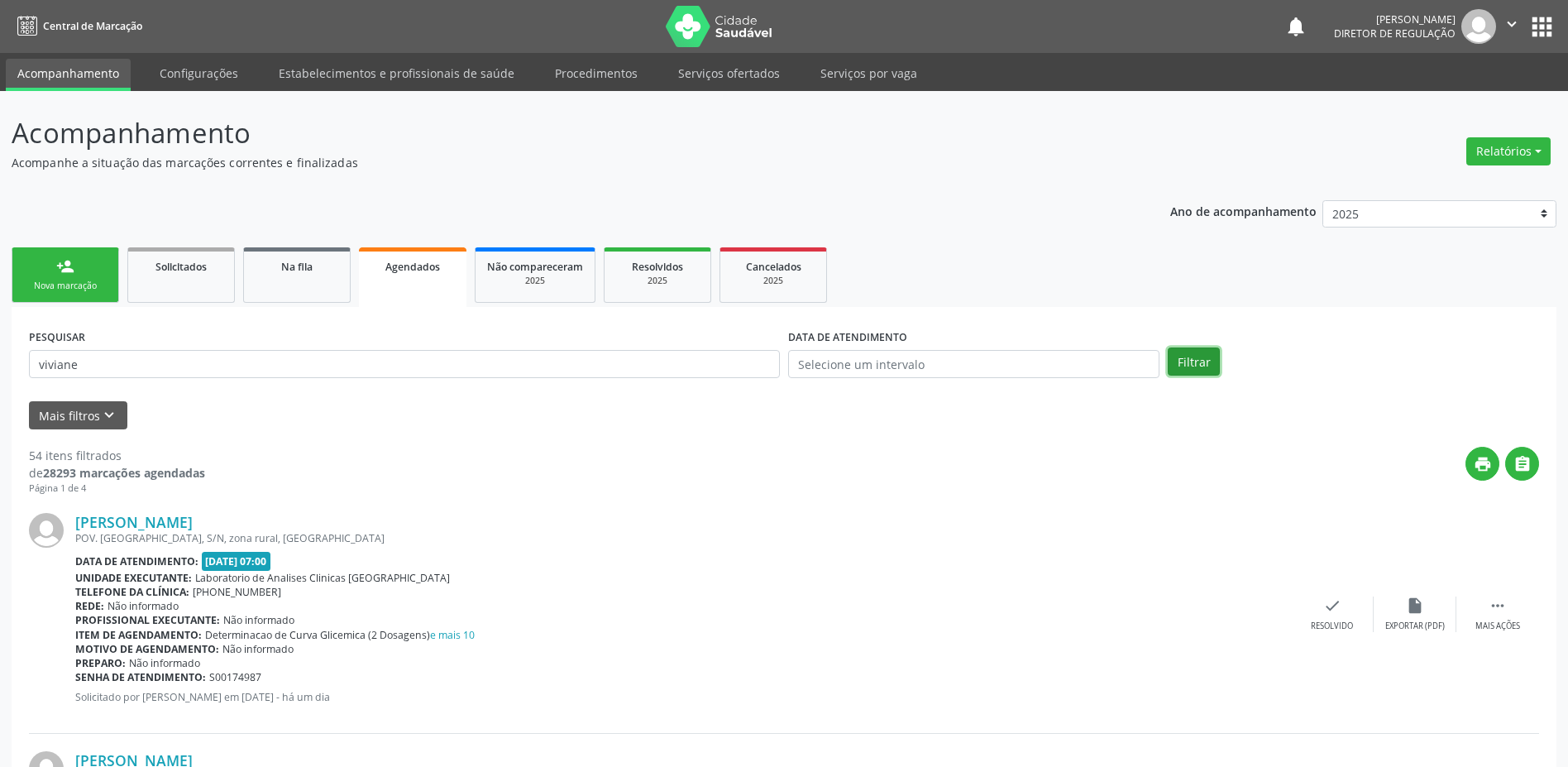
click at [1185, 358] on button "Filtrar" at bounding box center [1194, 362] width 52 height 28
click at [214, 371] on input "viviane" at bounding box center [404, 364] width 751 height 28
click at [1168, 348] on button "Filtrar" at bounding box center [1194, 362] width 52 height 28
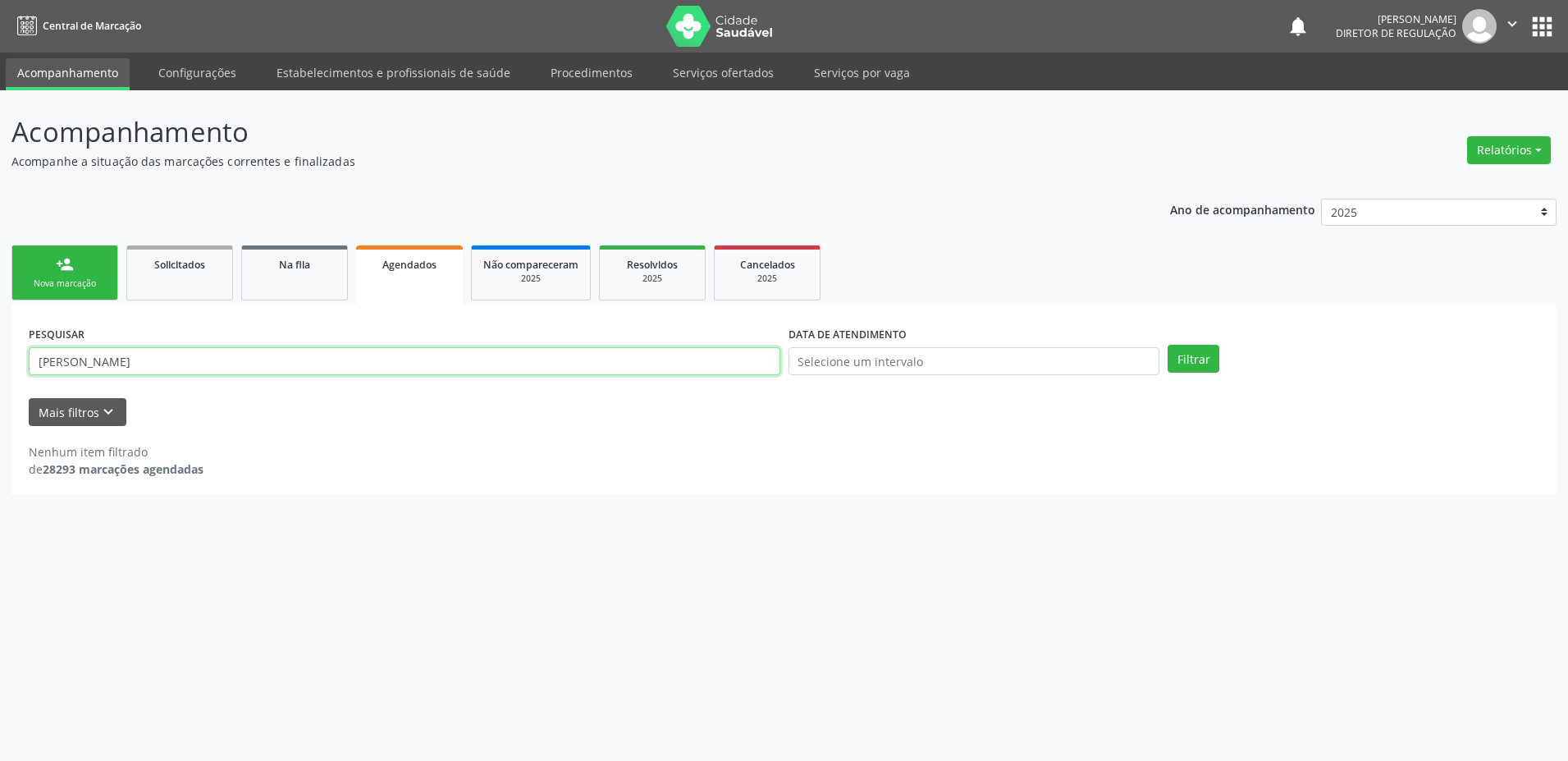
click at [662, 371] on input "viviane oliv" at bounding box center [404, 361] width 752 height 28
type input "v"
type input "700802964603682"
click at [1153, 366] on input "text" at bounding box center [974, 361] width 371 height 28
click at [1183, 366] on button "Filtrar" at bounding box center [1193, 359] width 51 height 28
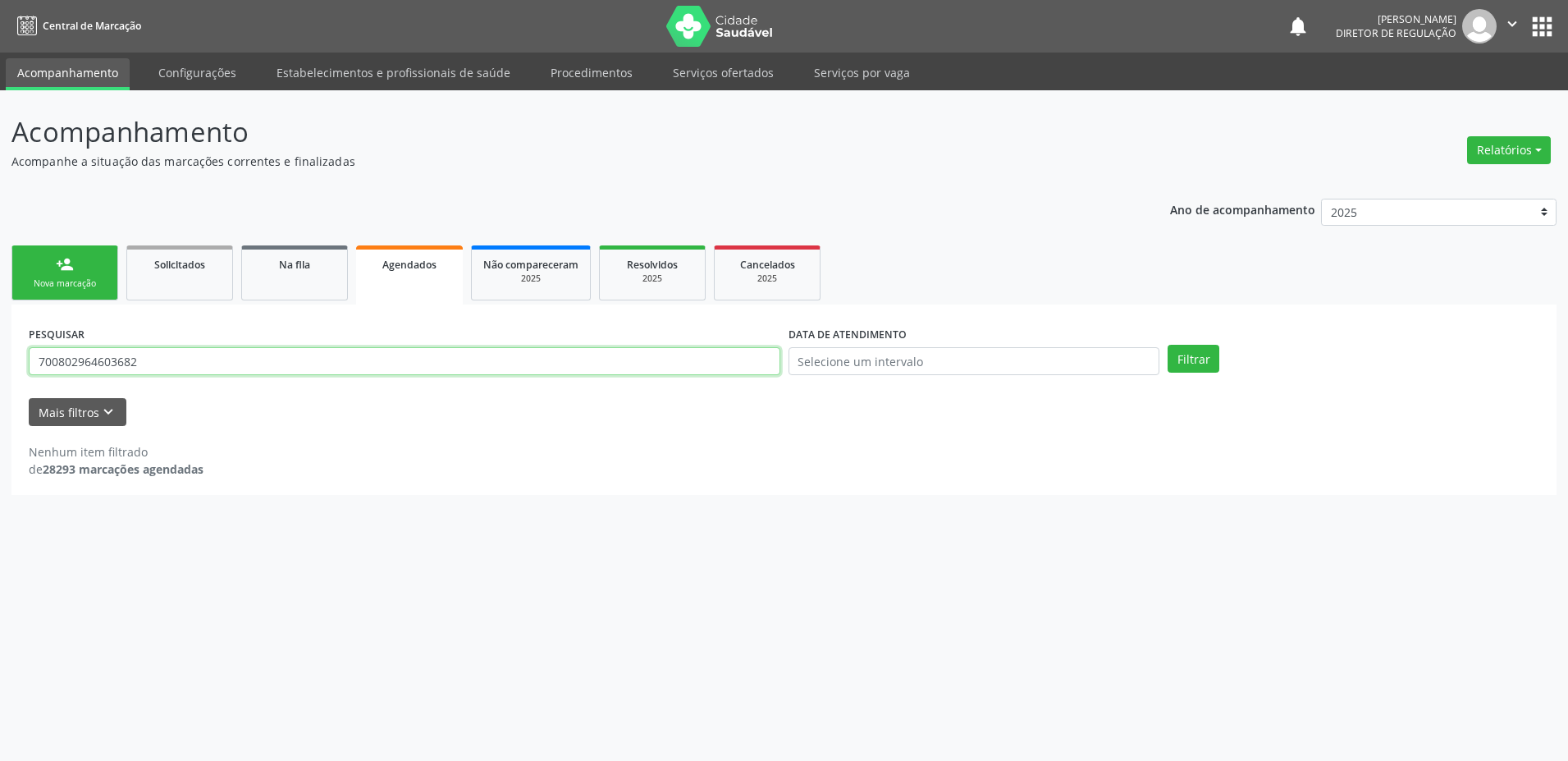
drag, startPoint x: 32, startPoint y: 363, endPoint x: 141, endPoint y: 374, distance: 109.6
click at [141, 374] on input "700802964603682" at bounding box center [404, 361] width 752 height 28
click at [273, 276] on link "Na fila" at bounding box center [294, 273] width 107 height 55
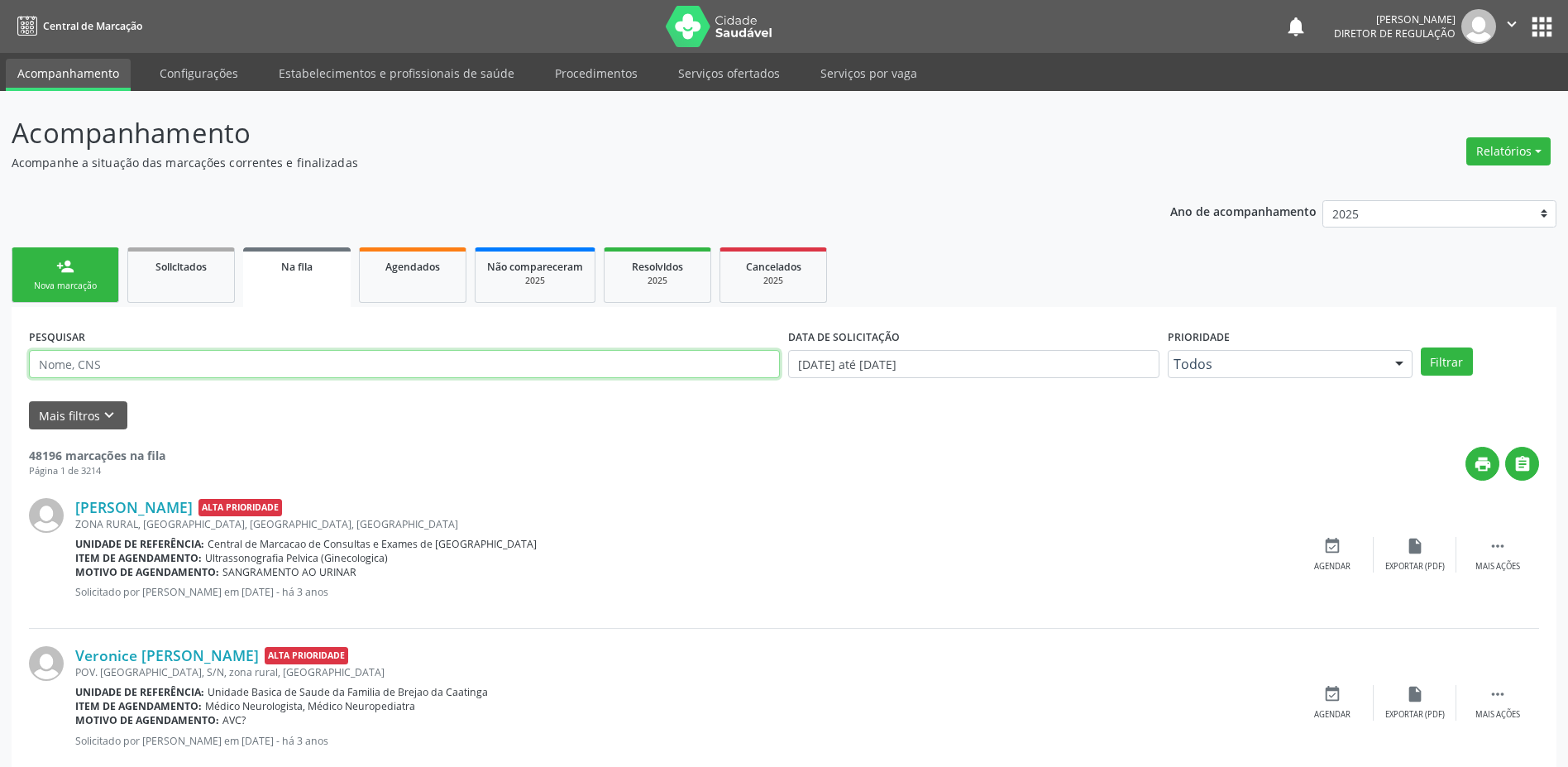
click at [119, 368] on input "text" at bounding box center [404, 364] width 751 height 28
paste input "700802964603682"
type input "700802964603682"
click at [1463, 362] on button "Filtrar" at bounding box center [1447, 362] width 52 height 28
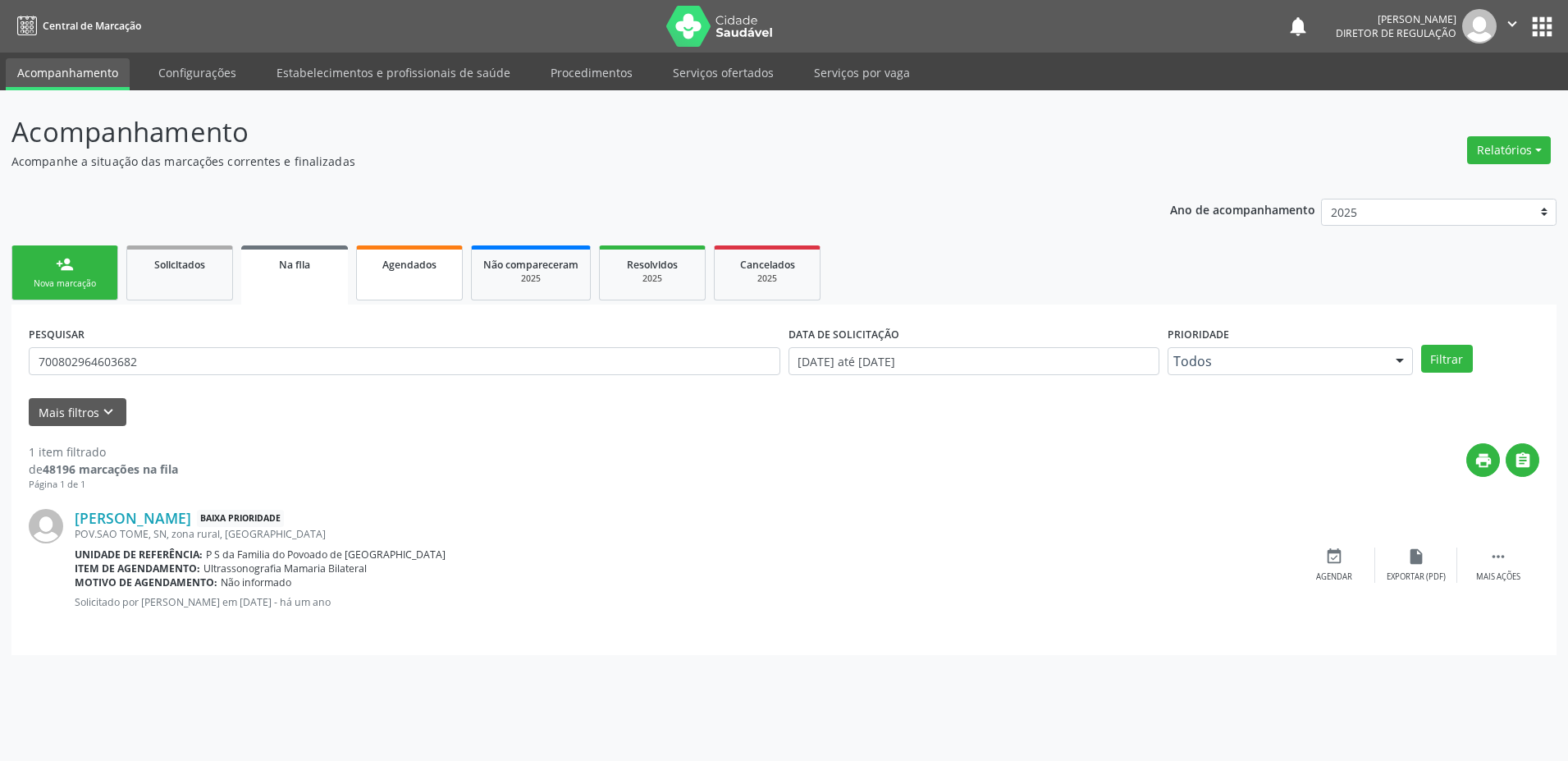
click at [388, 287] on link "Agendados" at bounding box center [409, 273] width 107 height 55
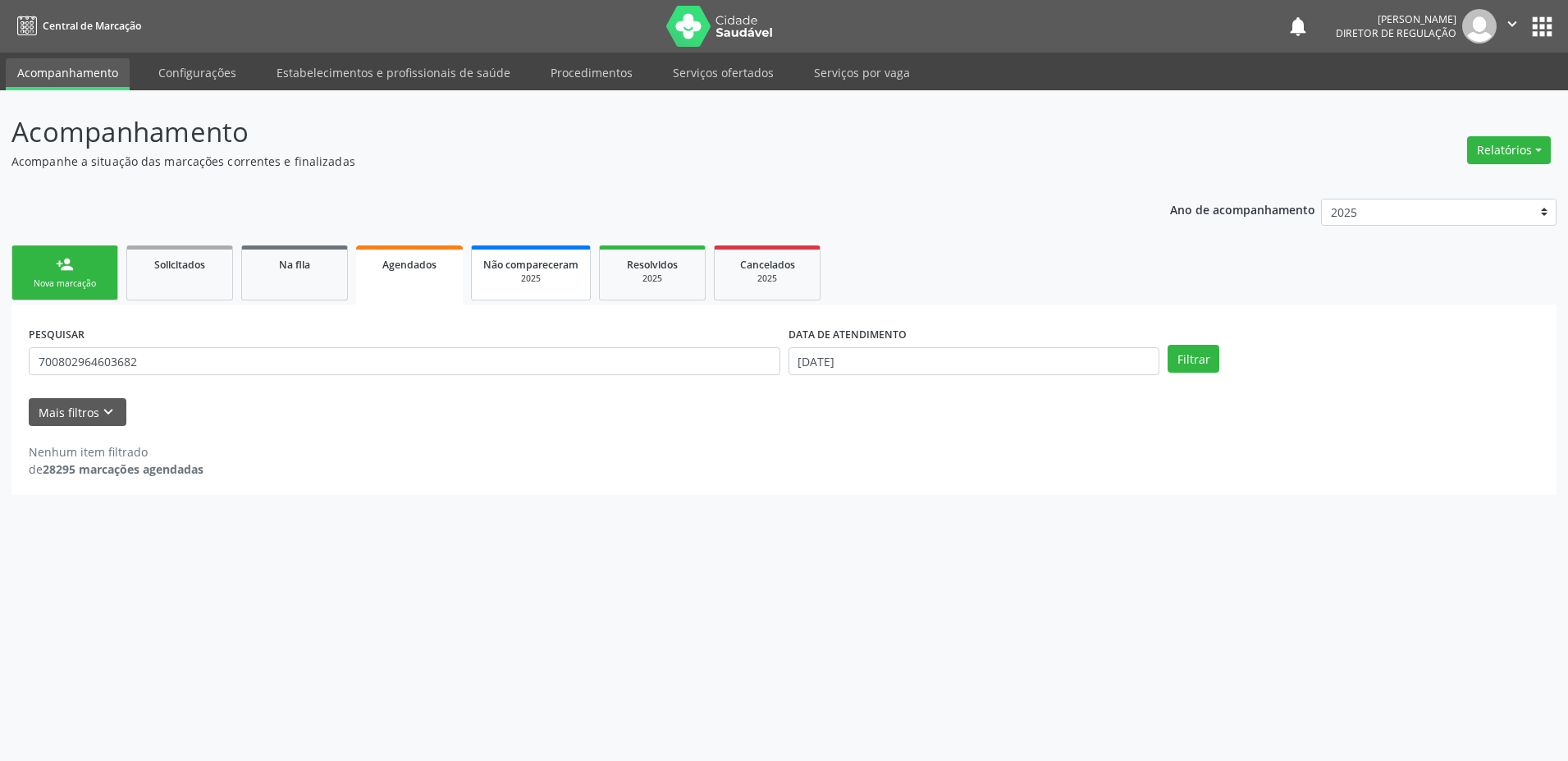
click at [570, 285] on div "2025" at bounding box center [530, 279] width 95 height 12
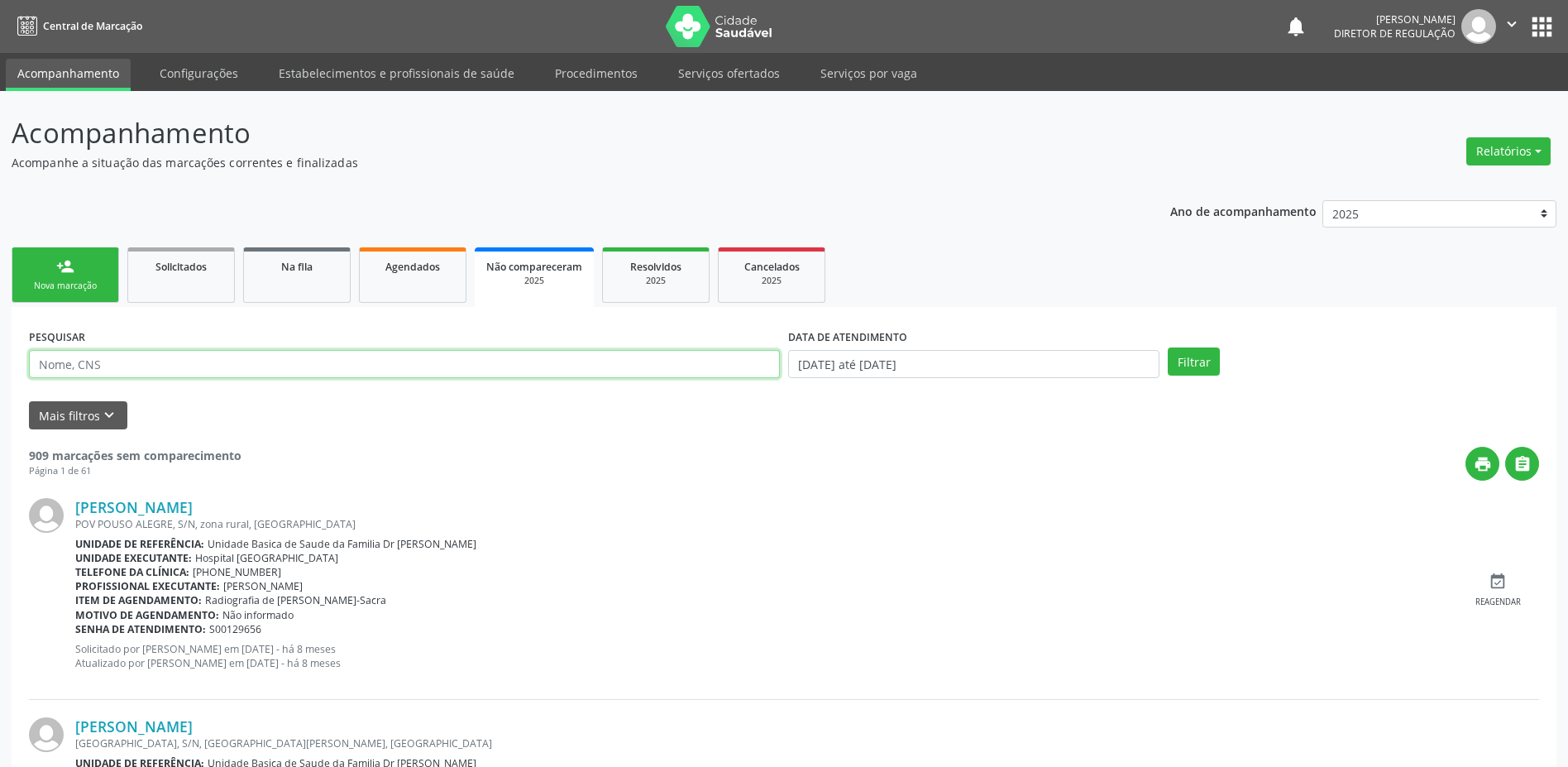
click at [60, 361] on input "text" at bounding box center [404, 364] width 751 height 28
paste input "700802964603682"
type input "700802964603682"
click at [1185, 366] on button "Filtrar" at bounding box center [1194, 362] width 52 height 28
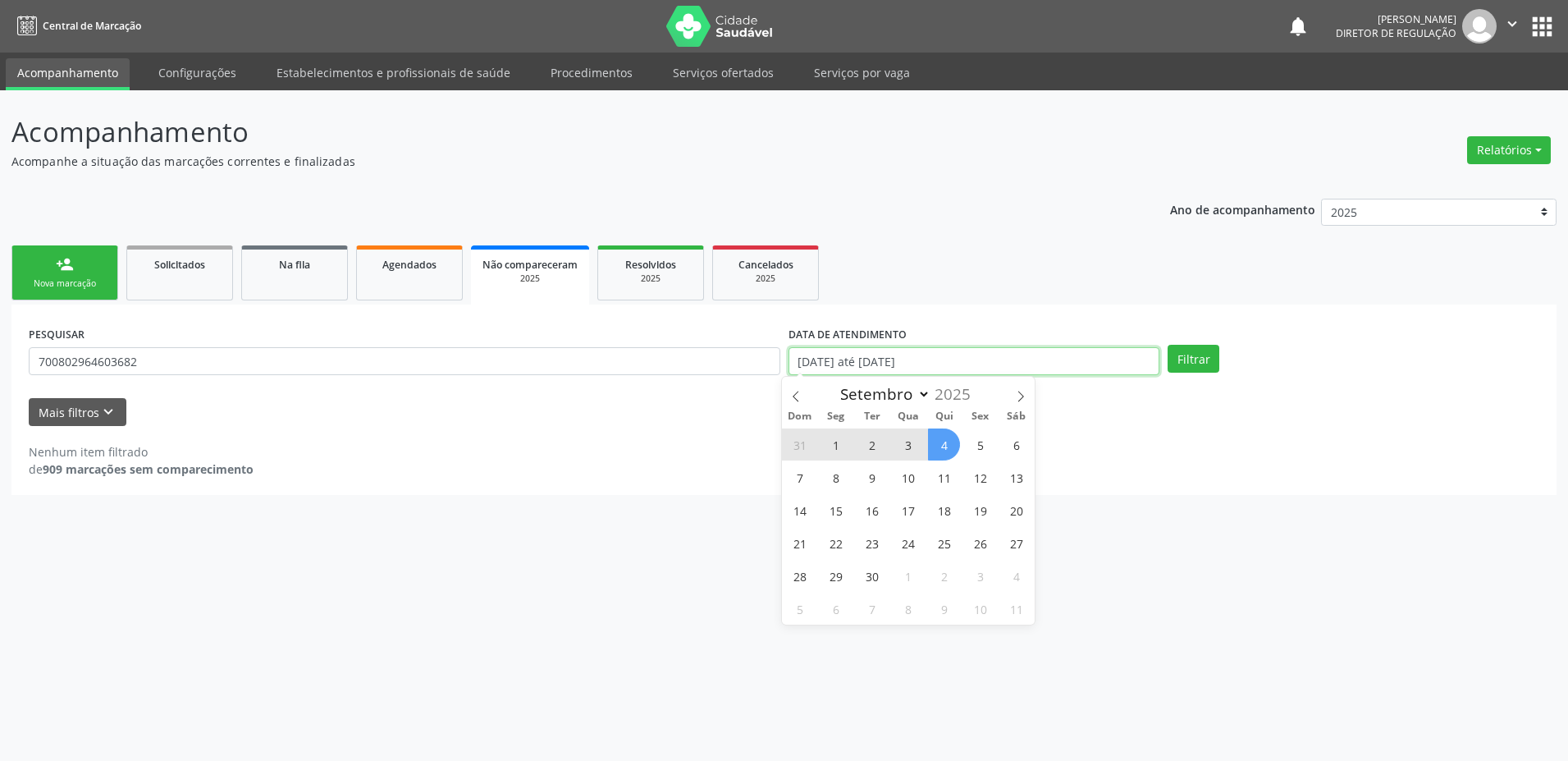
click at [965, 358] on input "01/01/2025 até 04/09/2025" at bounding box center [974, 361] width 371 height 28
select select "0"
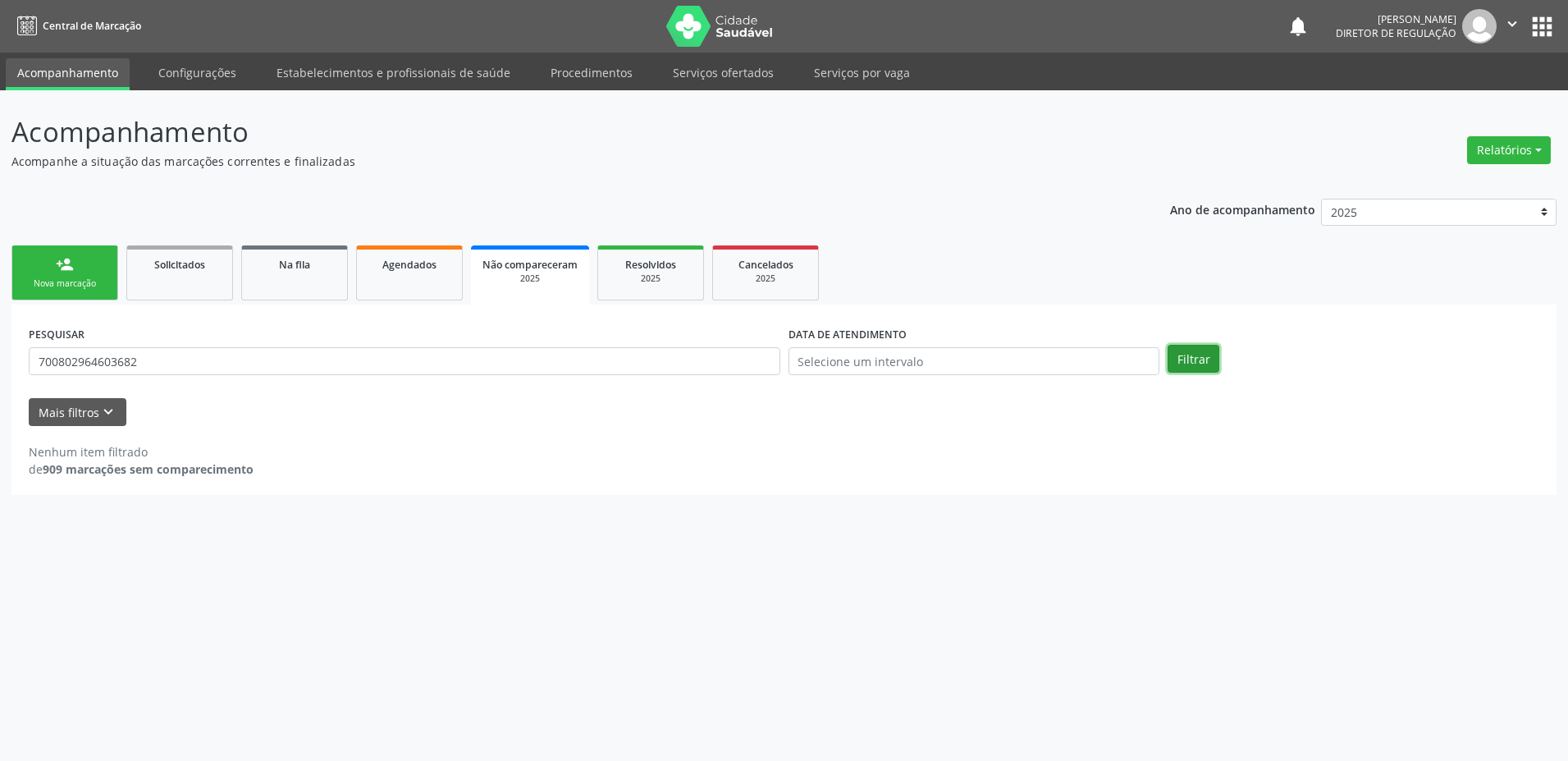
drag, startPoint x: 1171, startPoint y: 359, endPoint x: 1172, endPoint y: 371, distance: 12.0
click at [1171, 366] on button "Filtrar" at bounding box center [1193, 359] width 51 height 28
click at [697, 284] on link "Resolvidos 2025" at bounding box center [651, 273] width 107 height 55
click at [714, 278] on link "Cancelados 2025" at bounding box center [765, 273] width 107 height 55
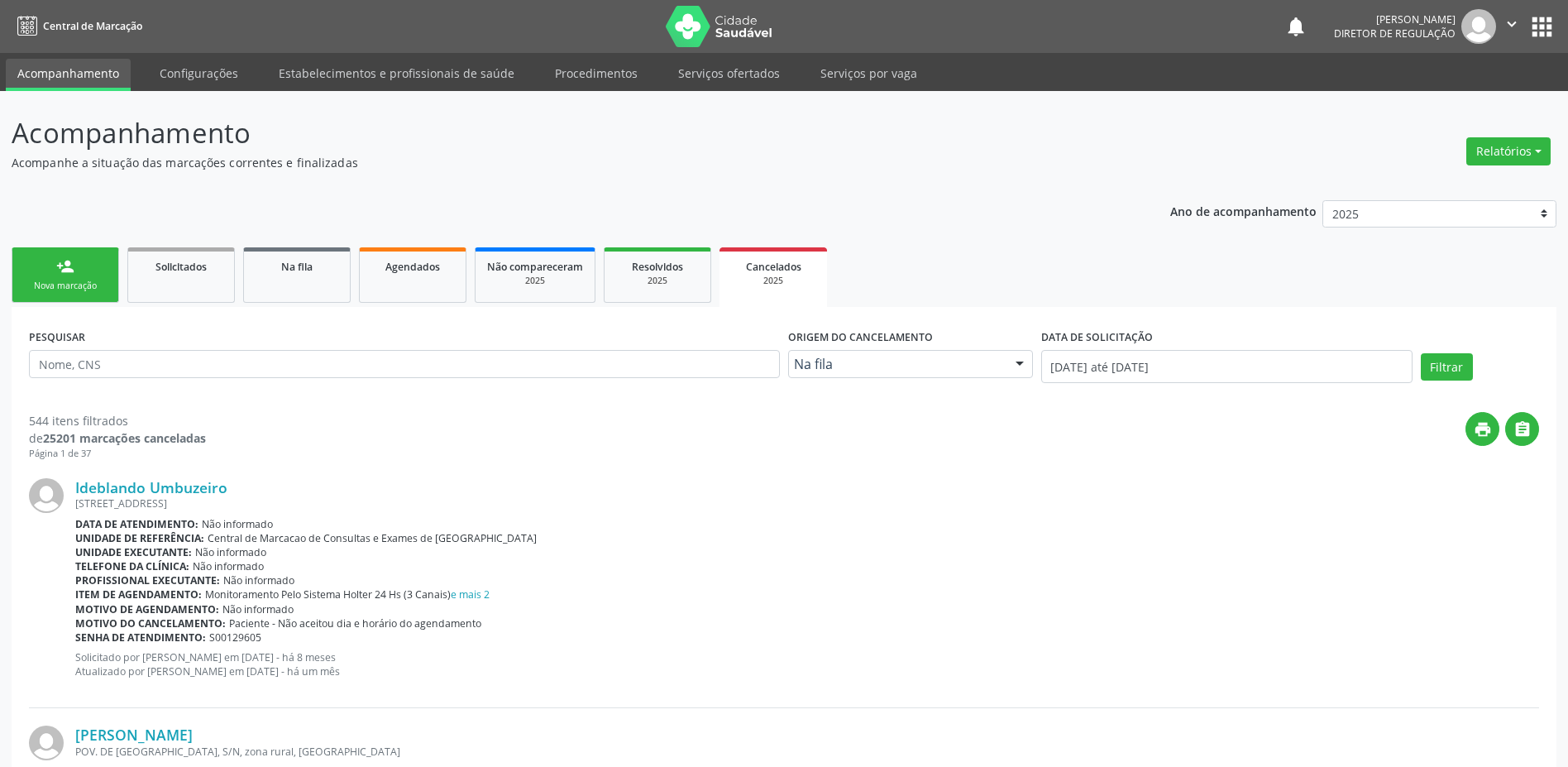
click at [1515, 22] on icon "" at bounding box center [1512, 24] width 18 height 18
click at [1439, 112] on link "Sair" at bounding box center [1469, 101] width 114 height 23
